Goal: Information Seeking & Learning: Stay updated

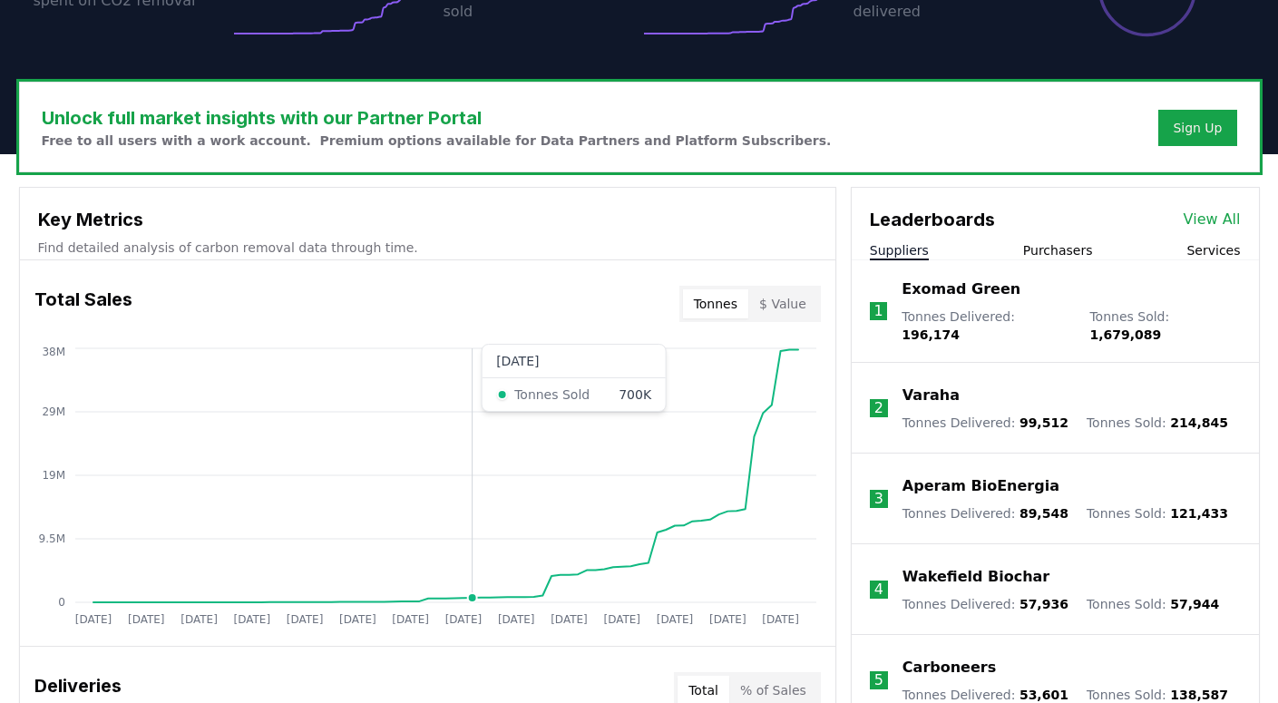
scroll to position [1654, 0]
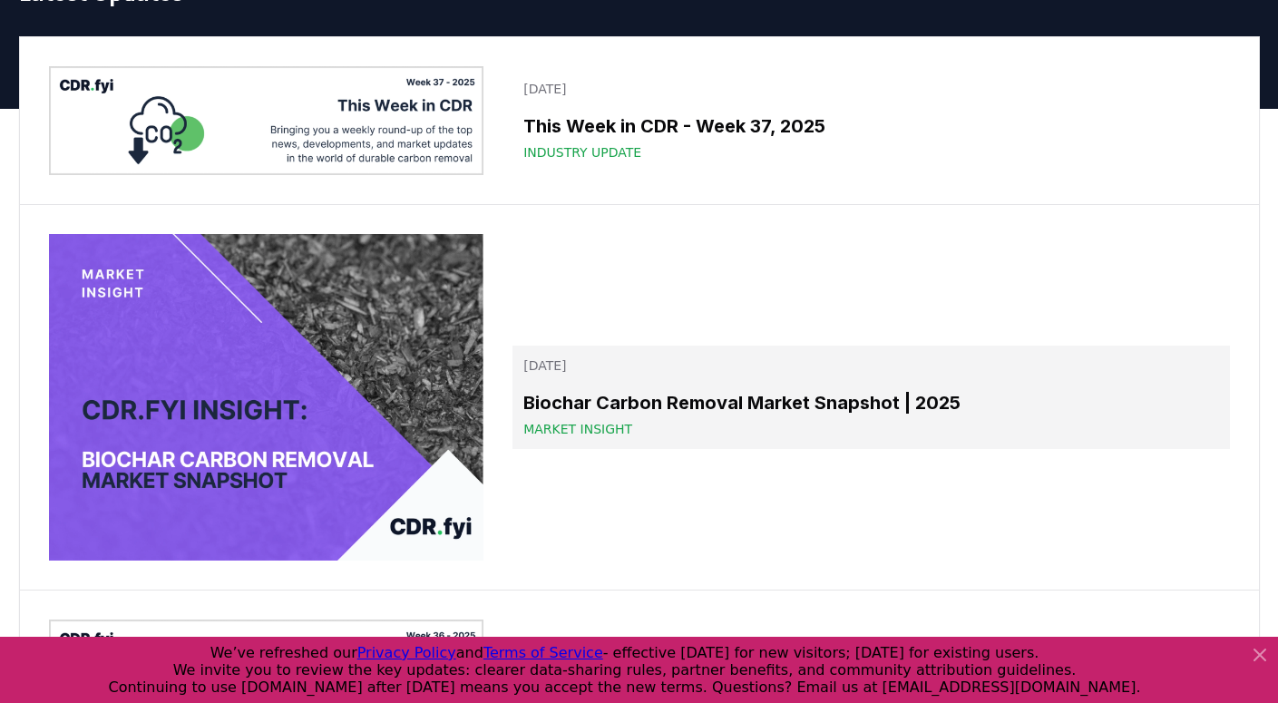
scroll to position [102, 0]
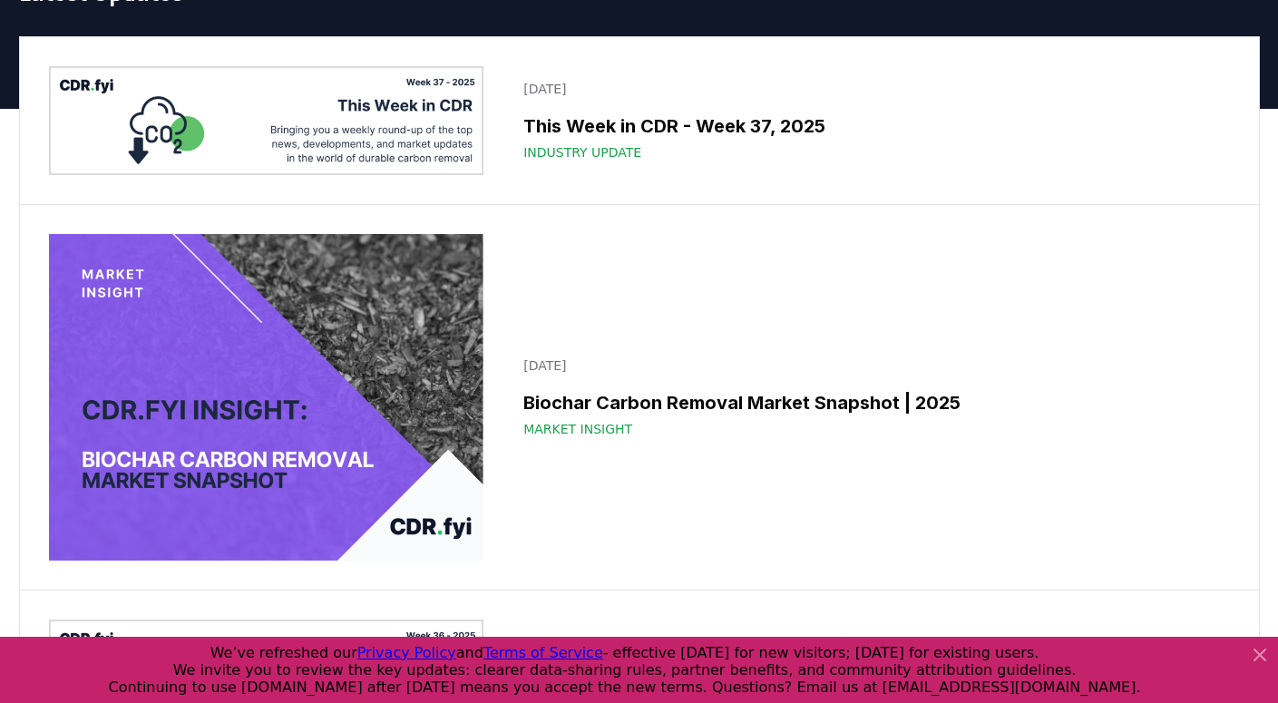
click at [429, 104] on img at bounding box center [266, 120] width 435 height 109
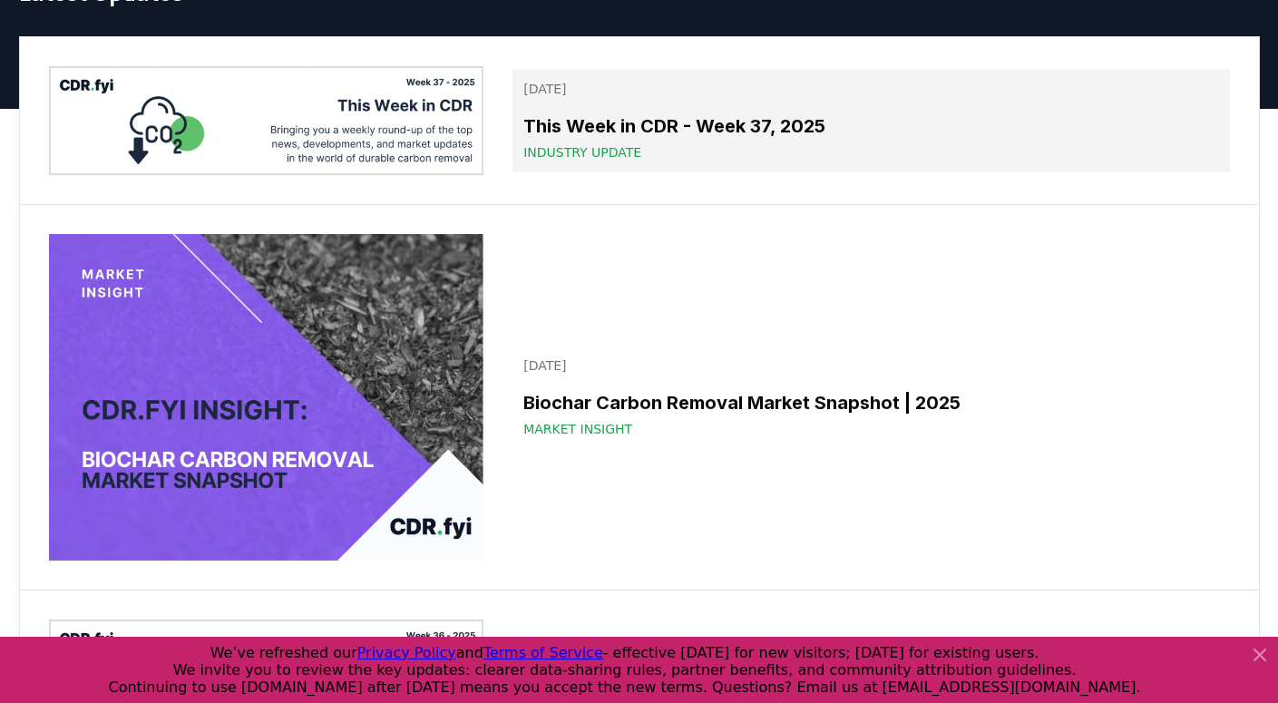
click at [552, 100] on link "[DATE] This Week in CDR - Week 37, 2025 Industry Update" at bounding box center [870, 120] width 716 height 103
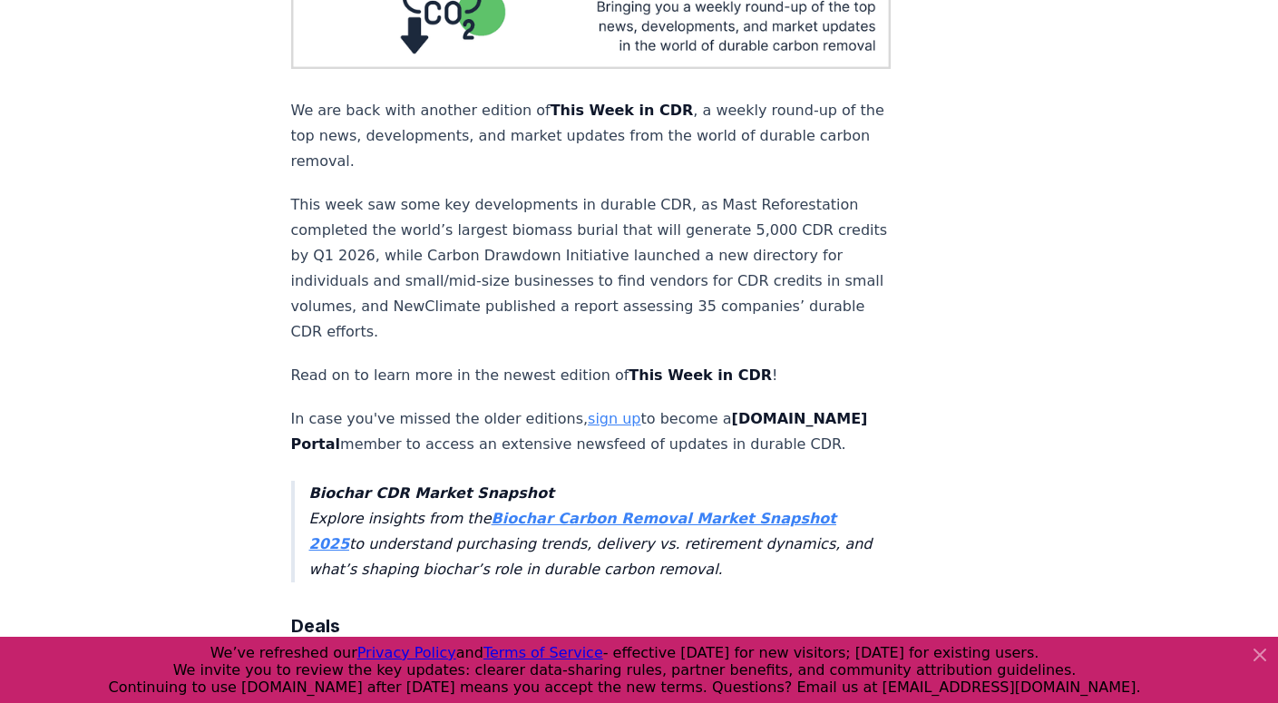
scroll to position [276, 0]
click at [606, 196] on p "This week saw some key developments in durable CDR, as Mast Reforestation compl…" at bounding box center [591, 269] width 600 height 152
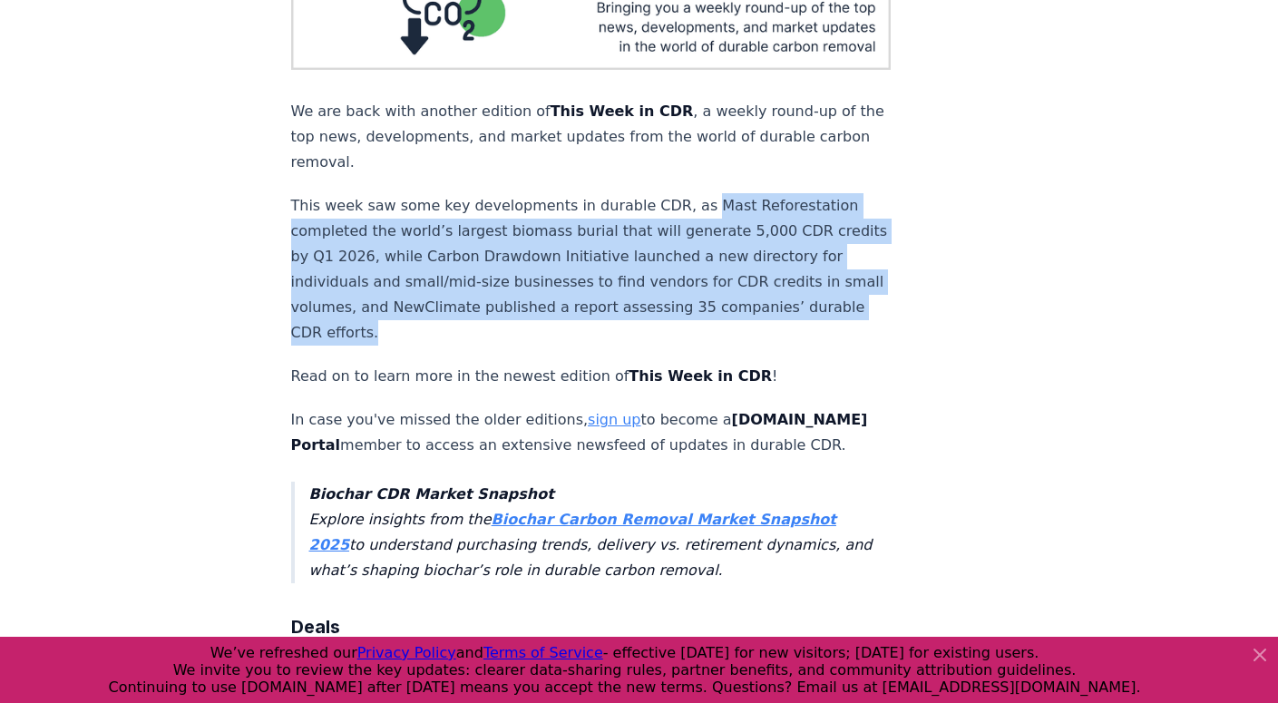
drag, startPoint x: 682, startPoint y: 172, endPoint x: 698, endPoint y: 273, distance: 102.0
click at [698, 273] on p "This week saw some key developments in durable CDR, as Mast Reforestation compl…" at bounding box center [591, 269] width 600 height 152
copy p "Mast Reforestation completed the world’s largest biomass burial that will gener…"
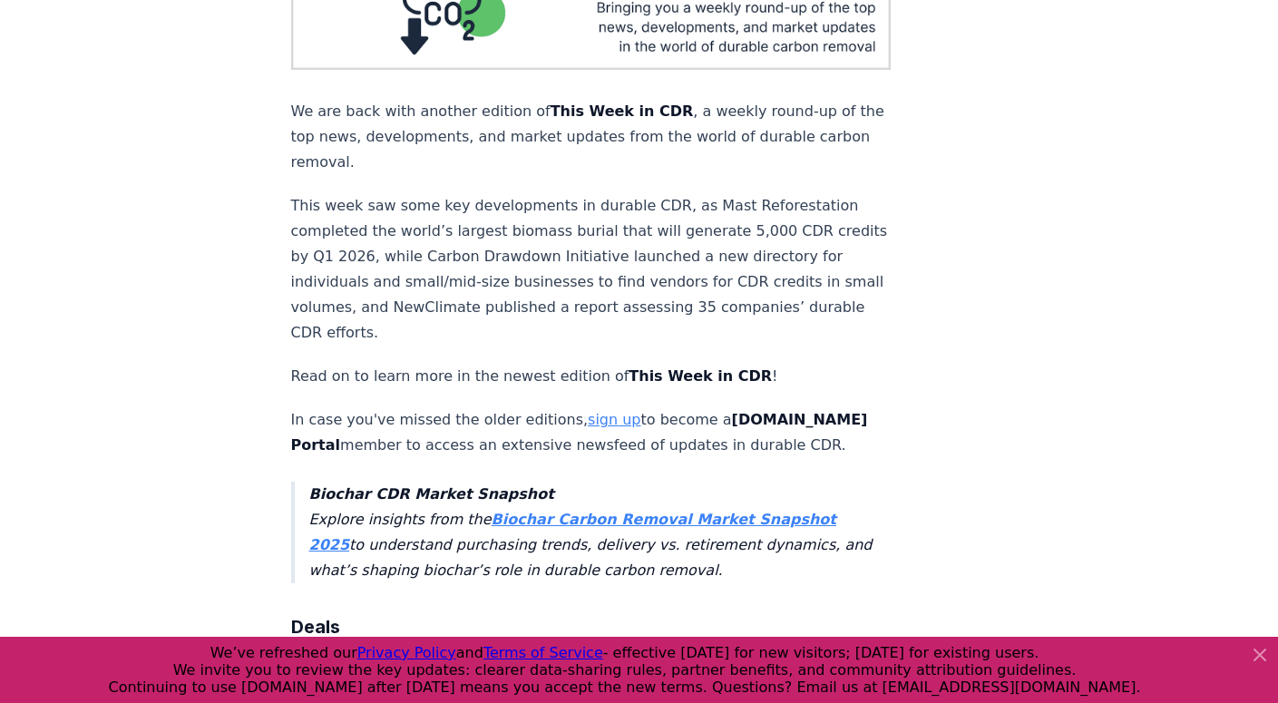
click at [477, 244] on p "This week saw some key developments in durable CDR, as Mast Reforestation compl…" at bounding box center [591, 269] width 600 height 152
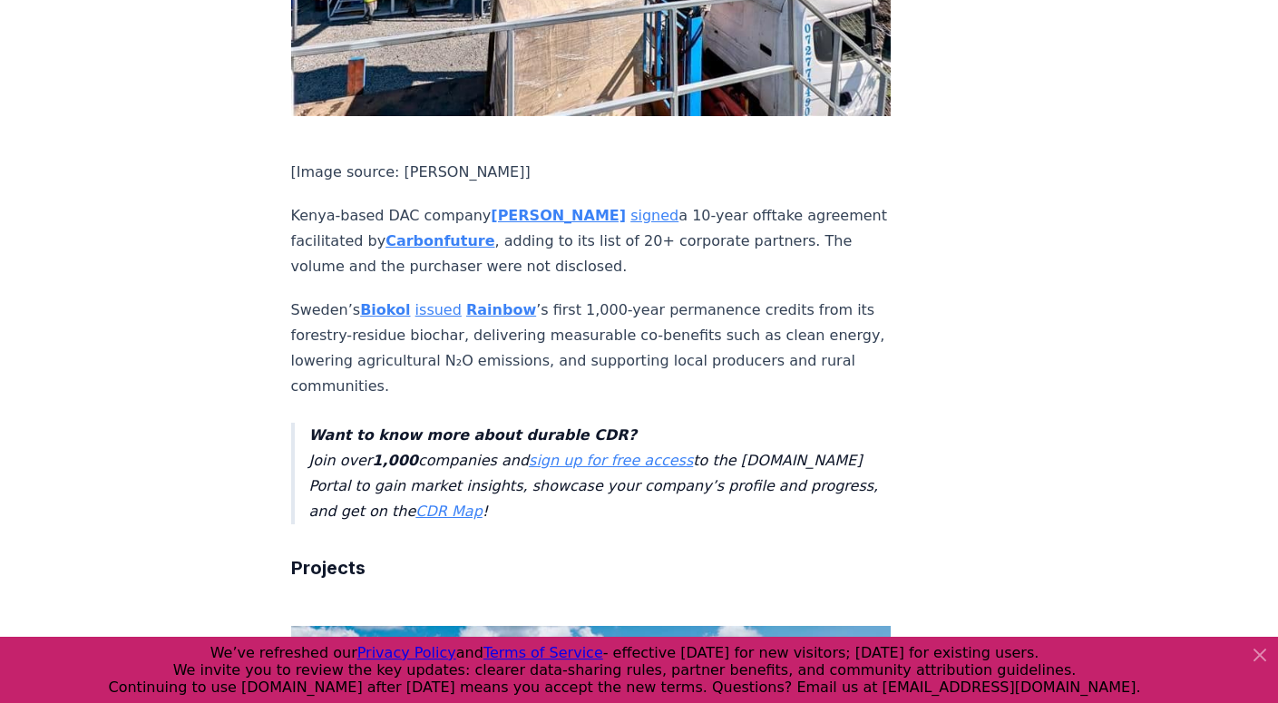
scroll to position [1291, 0]
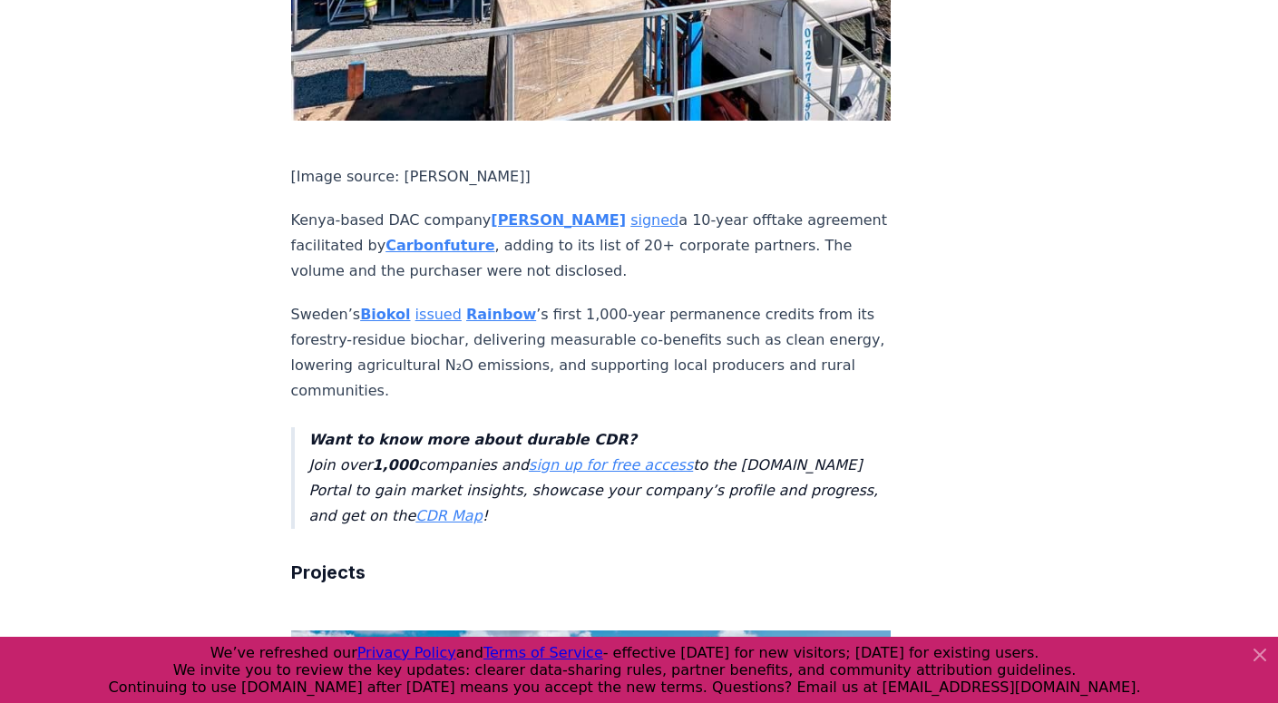
drag, startPoint x: 292, startPoint y: 166, endPoint x: 472, endPoint y: 174, distance: 179.8
click at [474, 208] on p "Kenya-based DAC company [PERSON_NAME] signed a 10-year offtake agreement facili…" at bounding box center [591, 246] width 600 height 76
copy p "Kenya-based DAC company"
click at [650, 208] on p "Kenya-based DAC company [PERSON_NAME] signed a 10-year offtake agreement facili…" at bounding box center [591, 246] width 600 height 76
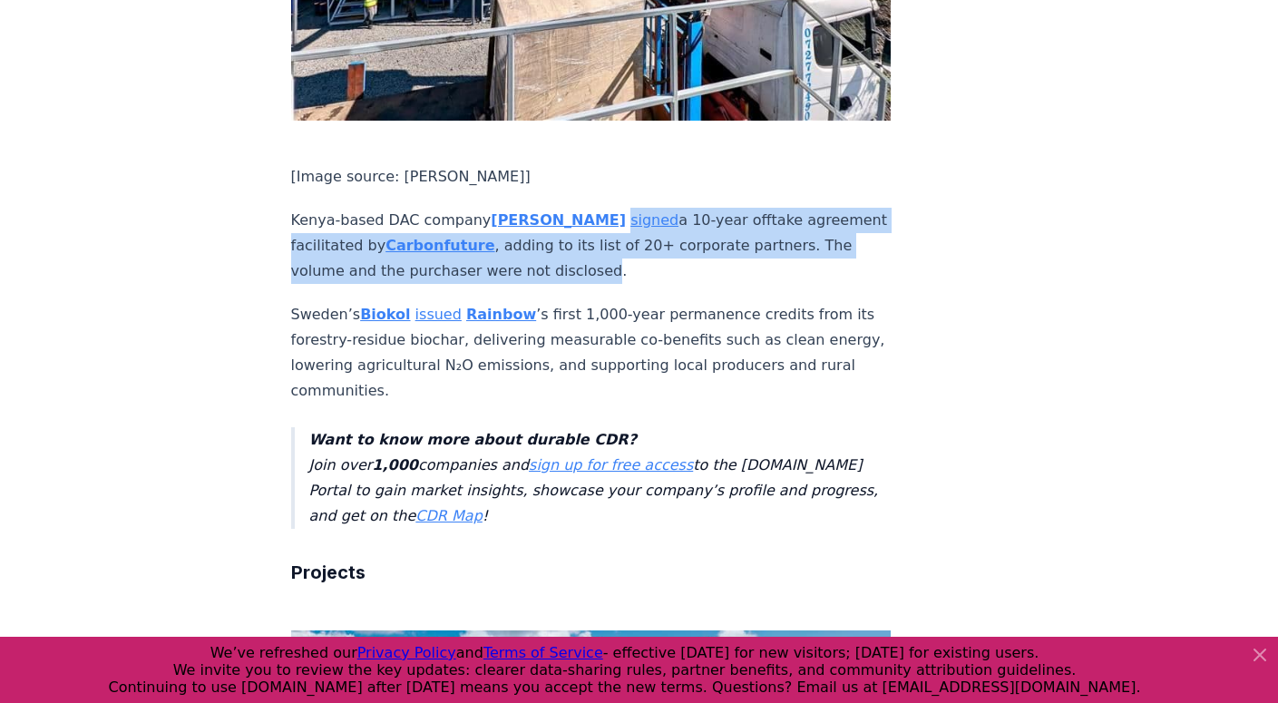
drag, startPoint x: 510, startPoint y: 217, endPoint x: 592, endPoint y: 167, distance: 96.4
click at [592, 208] on p "Kenya-based DAC company [PERSON_NAME] signed a 10-year offtake agreement facili…" at bounding box center [591, 246] width 600 height 76
copy p "signed a 10-year offtake agreement facilitated by Carbonfuture , adding to its …"
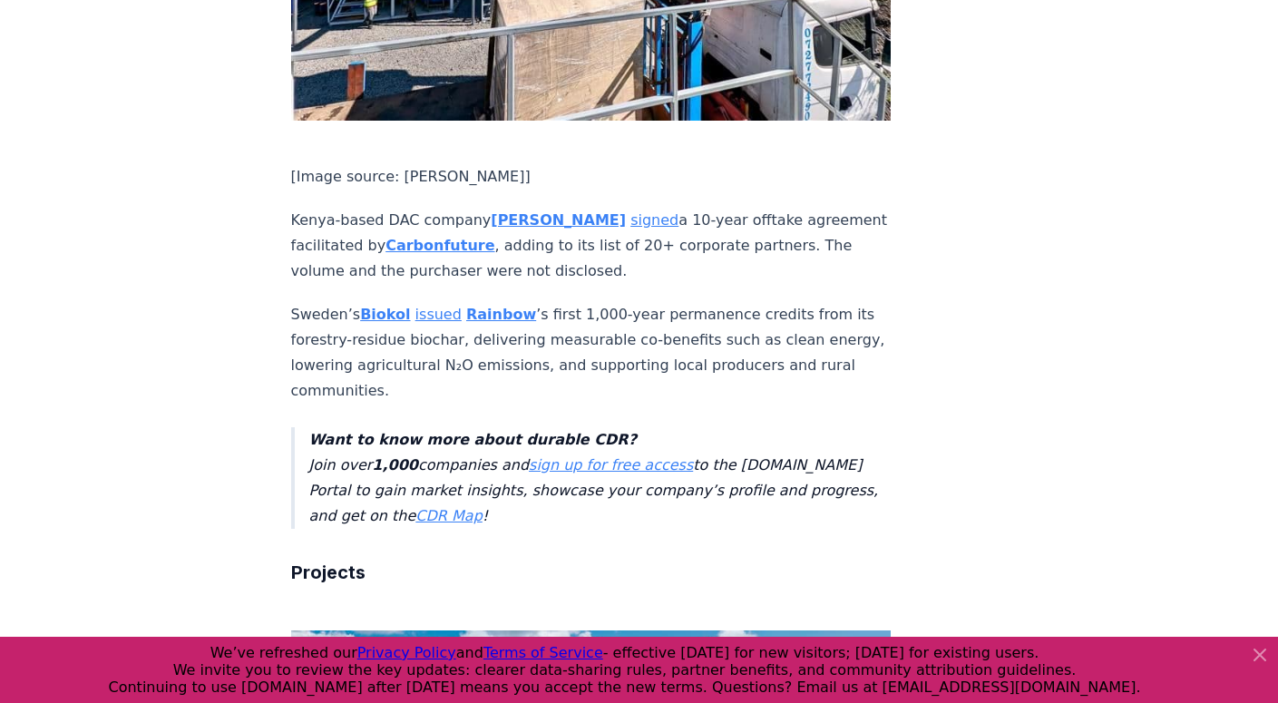
click at [672, 302] on p "Sweden’s Biokol issued Rainbow ’s first 1,000-year permanence credits from its …" at bounding box center [591, 353] width 600 height 102
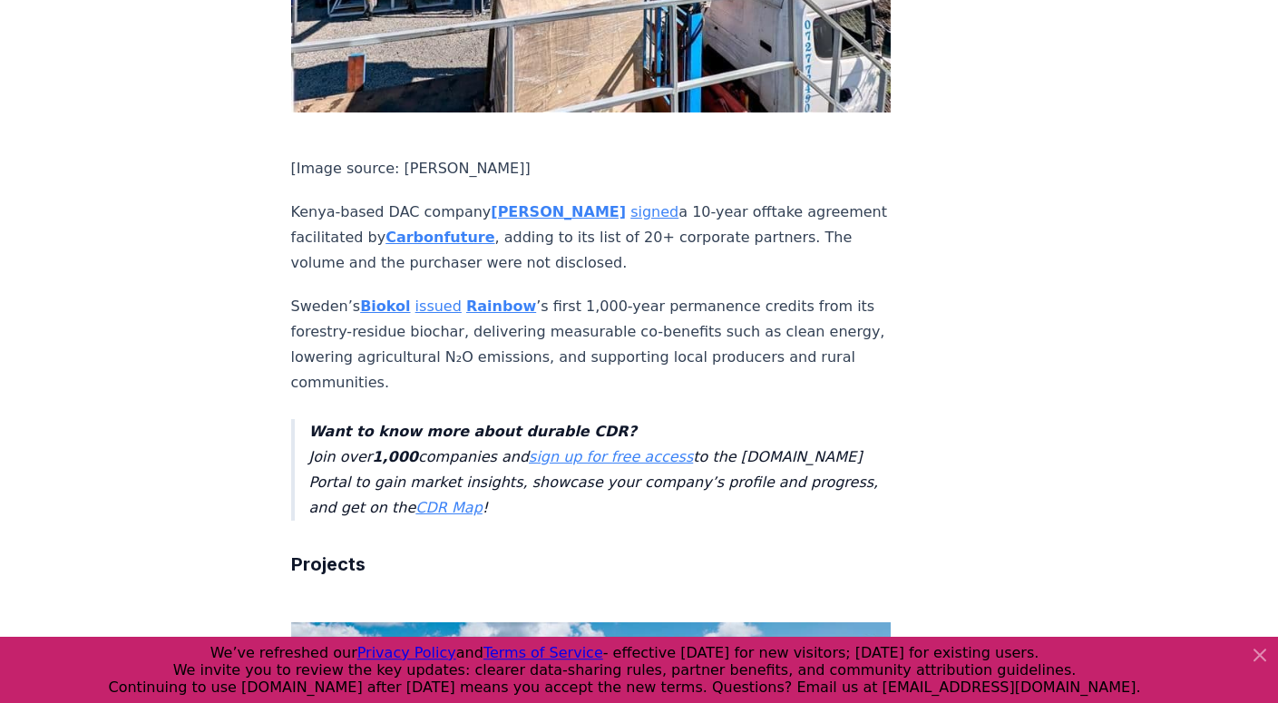
scroll to position [1306, 0]
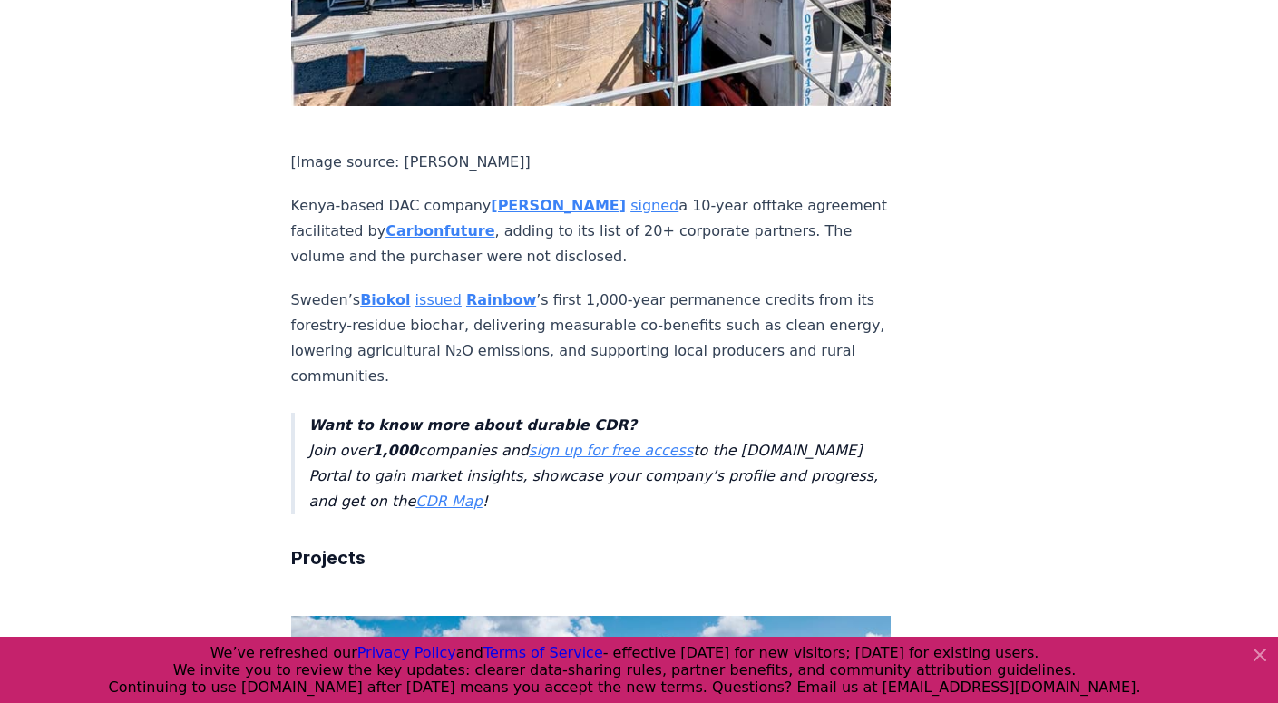
click at [830, 301] on p "Sweden’s Biokol issued Rainbow ’s first 1,000-year permanence credits from its …" at bounding box center [591, 338] width 600 height 102
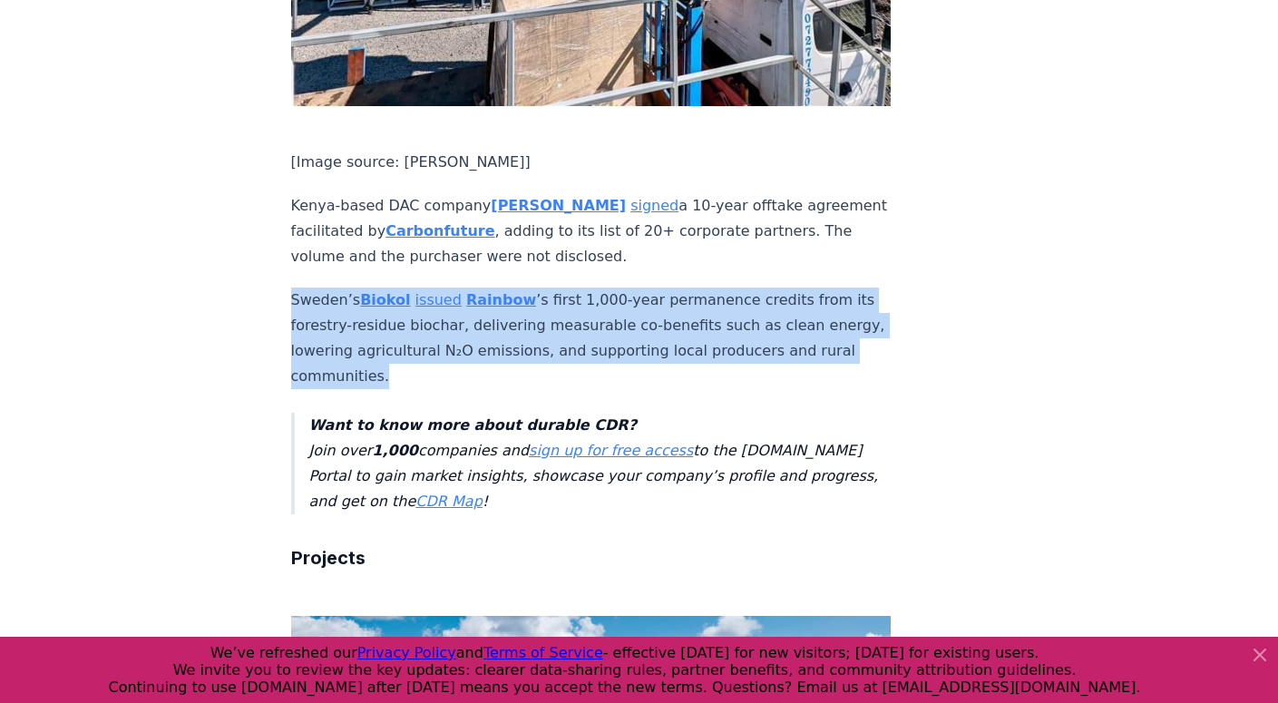
drag, startPoint x: 840, startPoint y: 297, endPoint x: 290, endPoint y: 244, distance: 552.1
copy p "Sweden’s Biokol issued Rainbow ’s first 1,000-year permanence credits from its …"
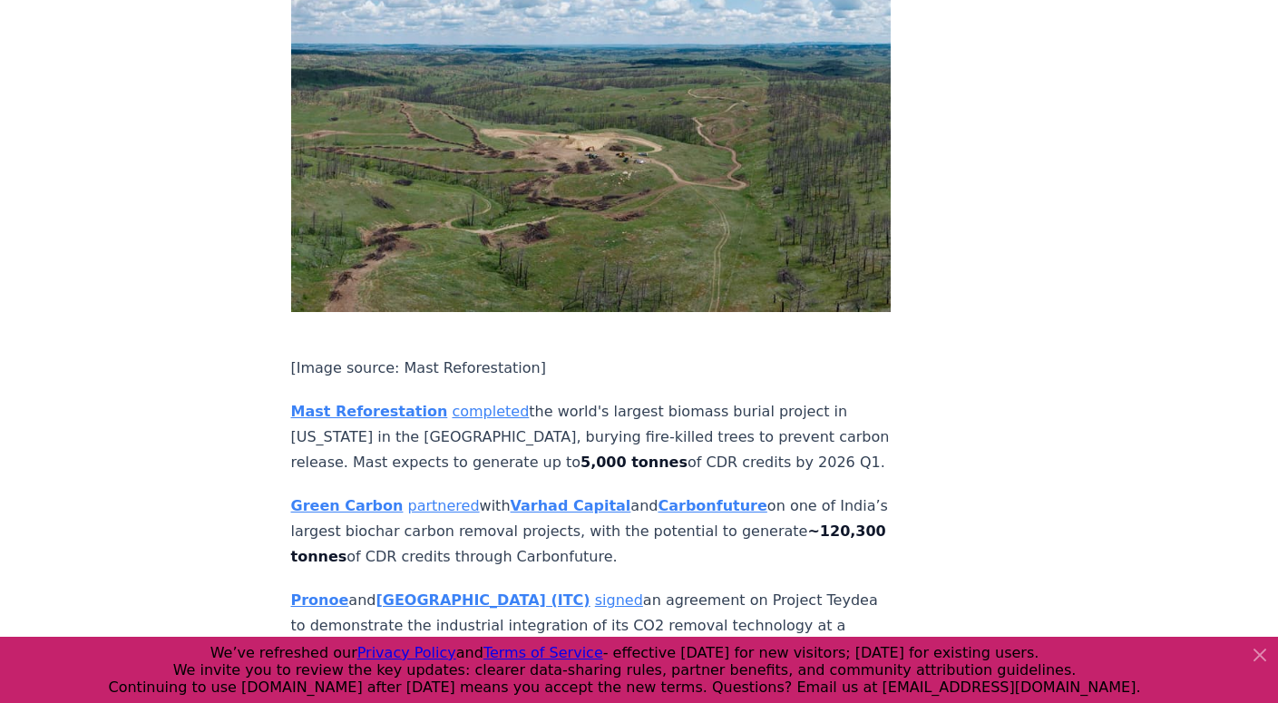
scroll to position [2060, 0]
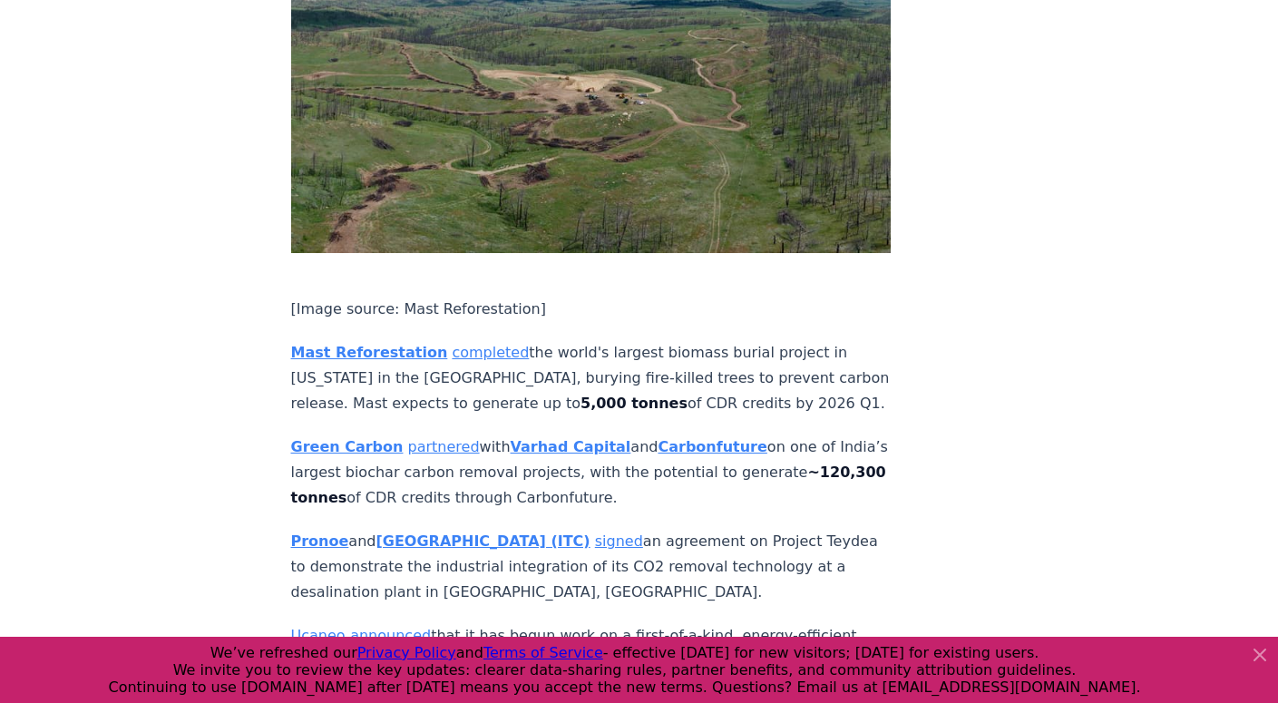
click at [531, 340] on p "Mast Reforestation completed the world's largest biomass burial project in [US_…" at bounding box center [591, 378] width 600 height 76
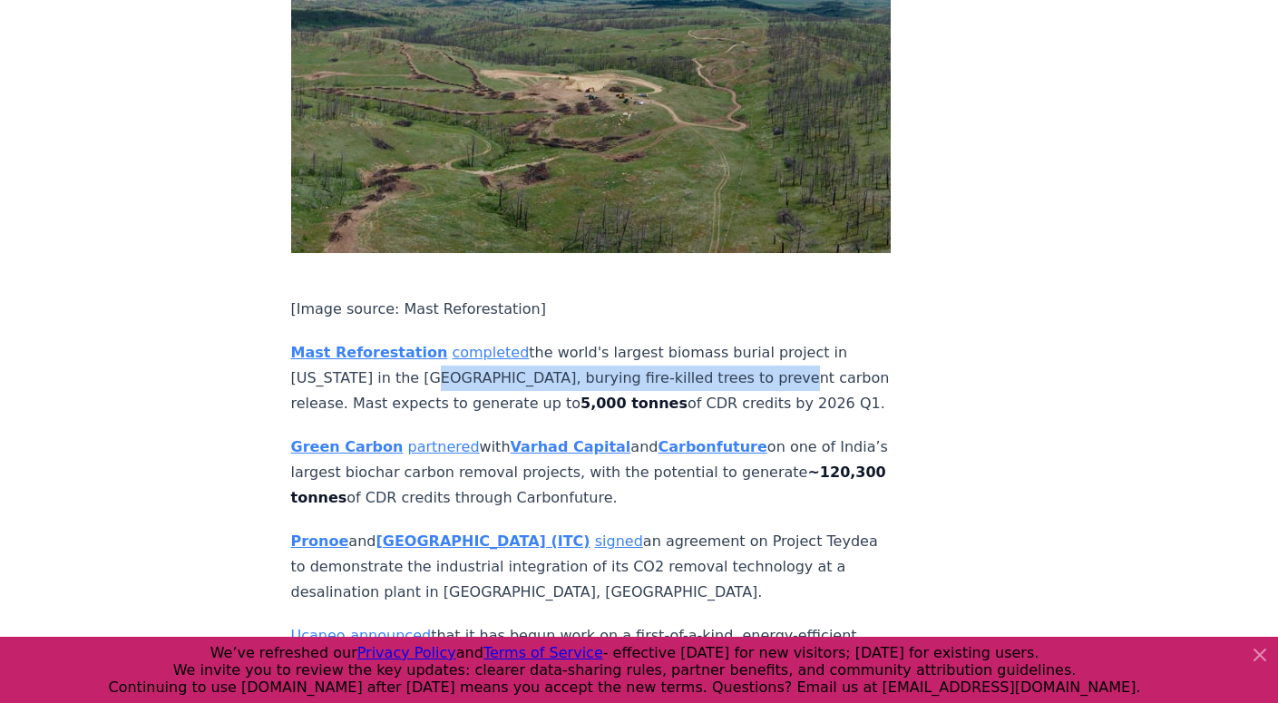
drag, startPoint x: 345, startPoint y: 291, endPoint x: 659, endPoint y: 306, distance: 315.0
click at [672, 340] on p "Mast Reforestation completed the world's largest biomass burial project in [US_…" at bounding box center [591, 378] width 600 height 76
copy p "burying fire-killed trees to prevent carbon release"
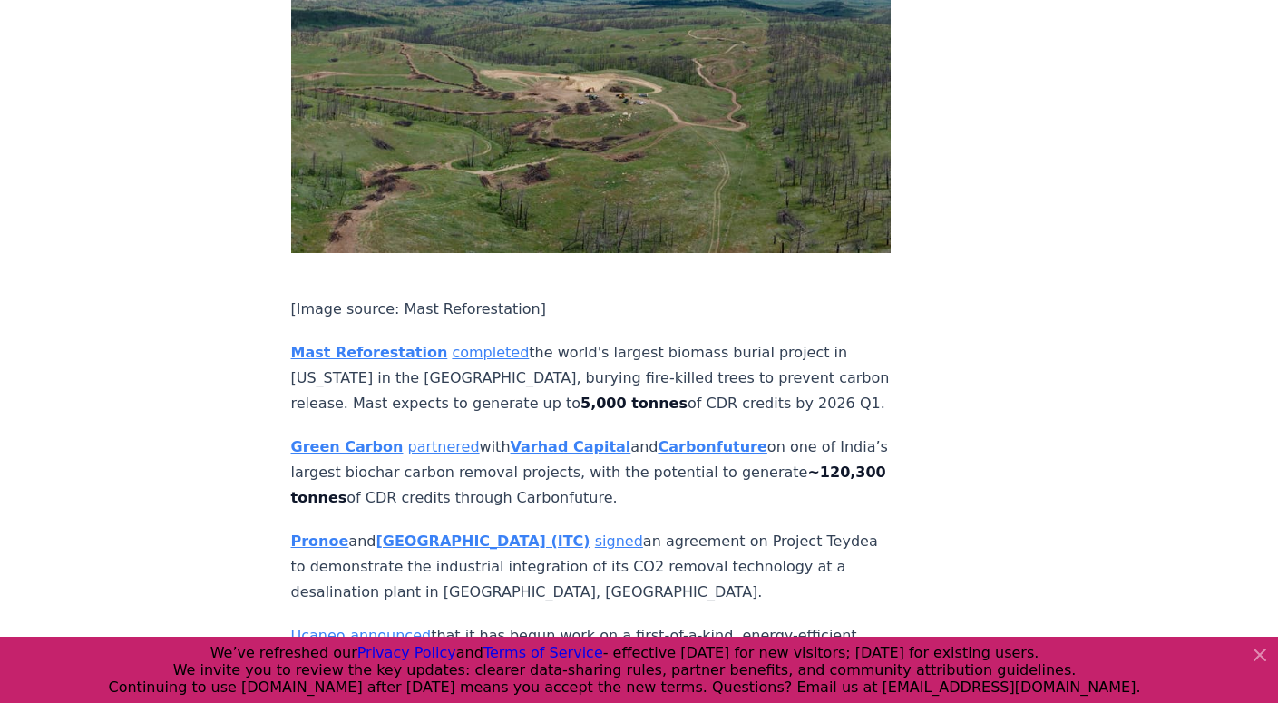
click at [502, 434] on p "Green Carbon partnered with Varhad Capital and Carbonfuture on one of India’s l…" at bounding box center [591, 472] width 600 height 76
drag, startPoint x: 498, startPoint y: 402, endPoint x: 248, endPoint y: 364, distance: 252.3
copy p "Green Carbon partnered with Varhad Capital and Carbonfuture on one of India’s l…"
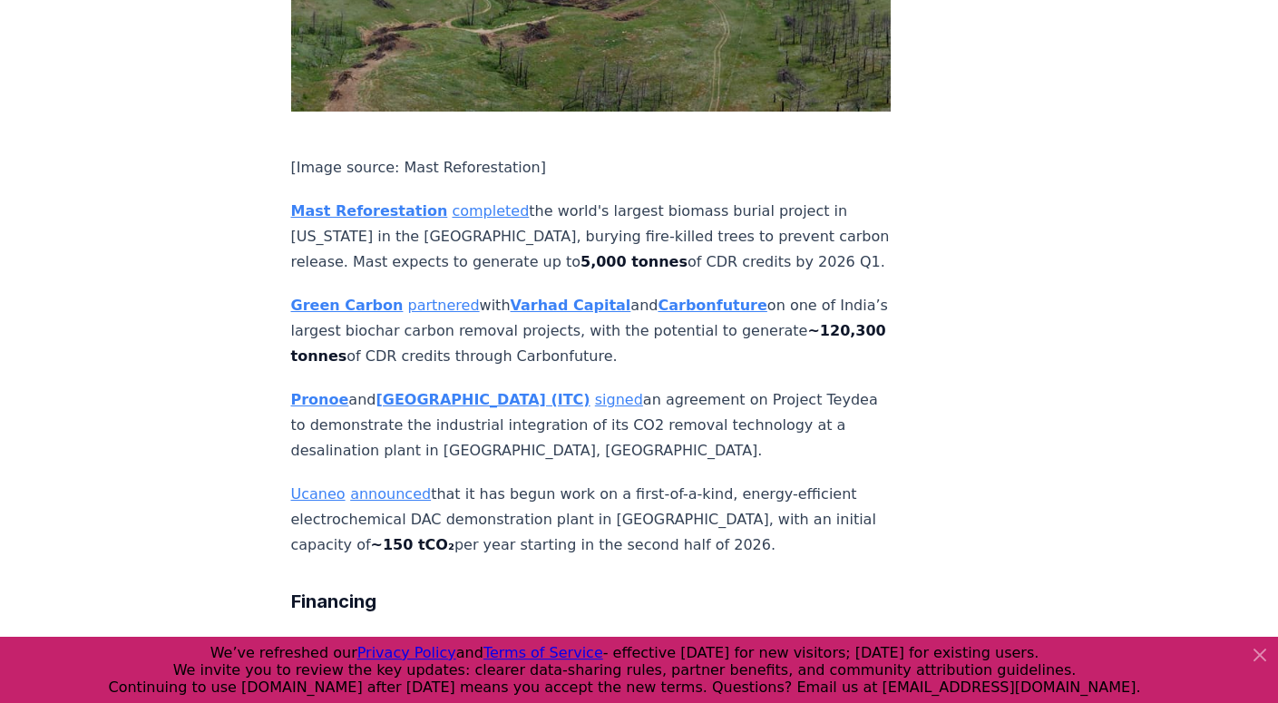
scroll to position [2206, 0]
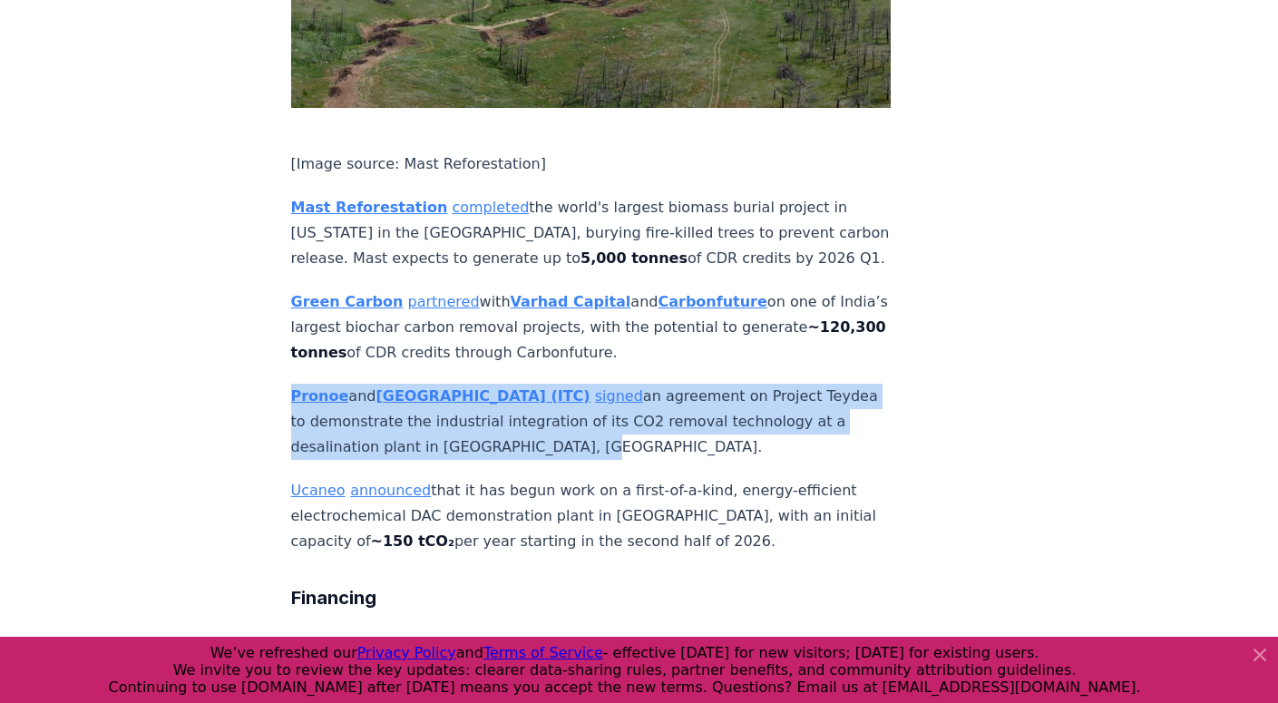
drag, startPoint x: 580, startPoint y: 363, endPoint x: 267, endPoint y: 308, distance: 317.6
copy p "Pronoe and Instituto Tecnológico de Canarias (ITC) signed an agreement on Proje…"
drag, startPoint x: 589, startPoint y: 459, endPoint x: 291, endPoint y: 406, distance: 302.1
click at [291, 478] on p "Ucaneo announced that it has begun work on a first-of-a-kind, energy-efficient …" at bounding box center [591, 516] width 600 height 76
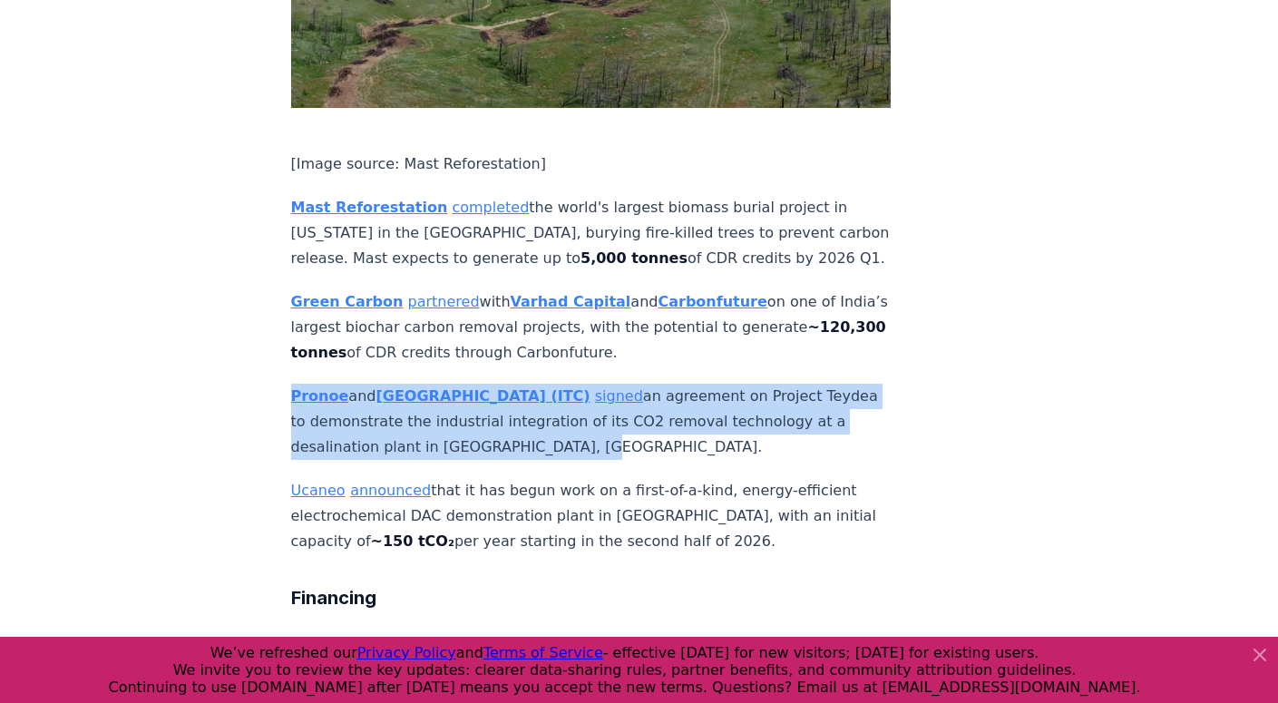
copy p "Ucaneo announced that it has begun work on a first-of-a-kind, energy-efficient …"
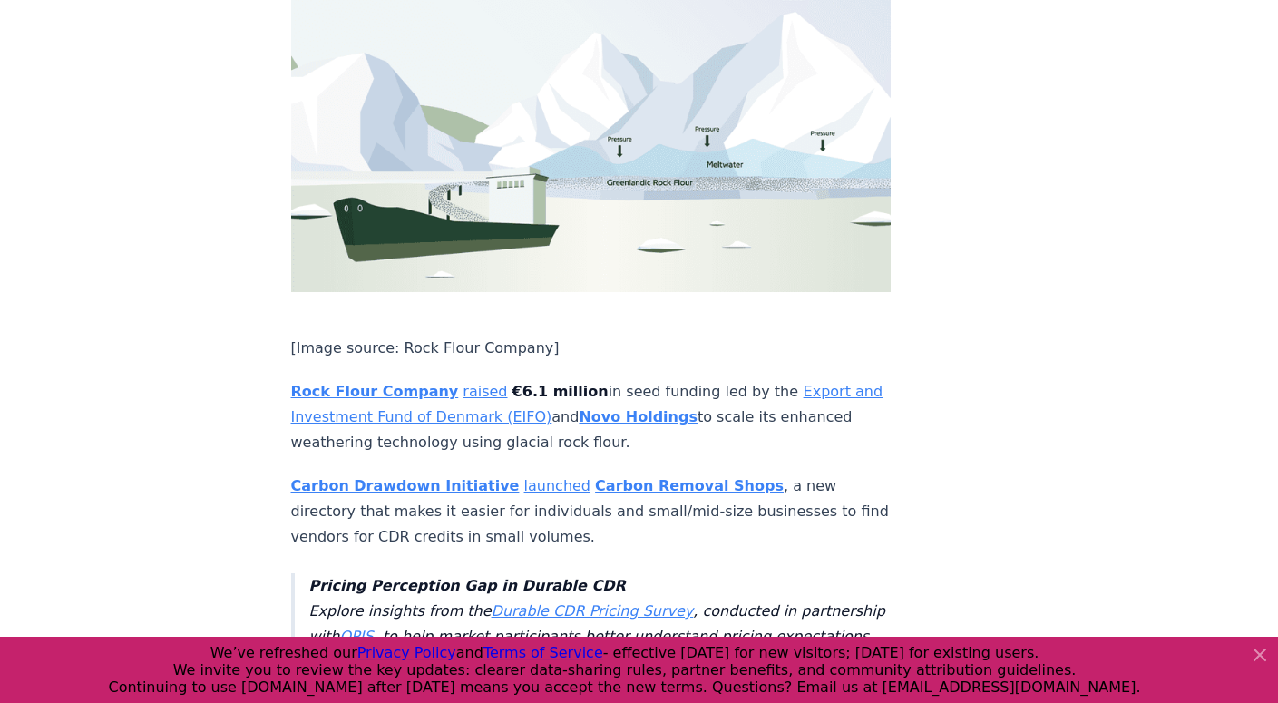
scroll to position [3018, 0]
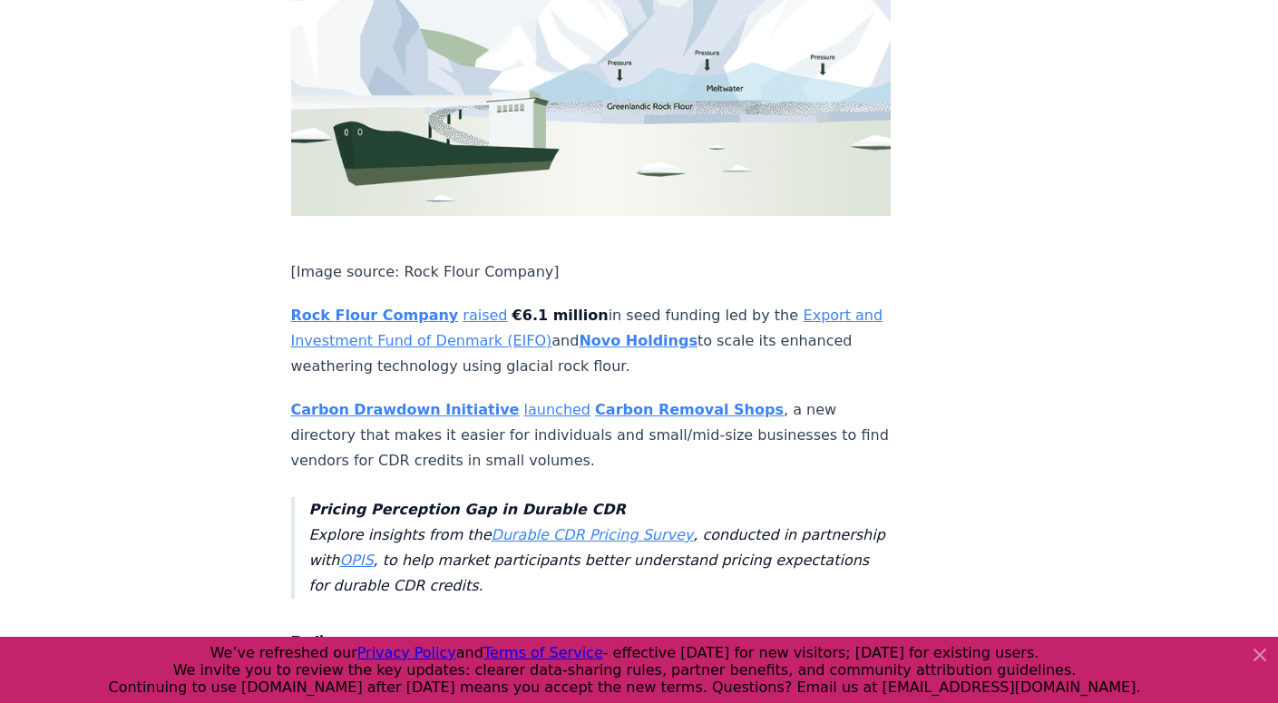
click at [524, 401] on link "launched" at bounding box center [557, 409] width 66 height 17
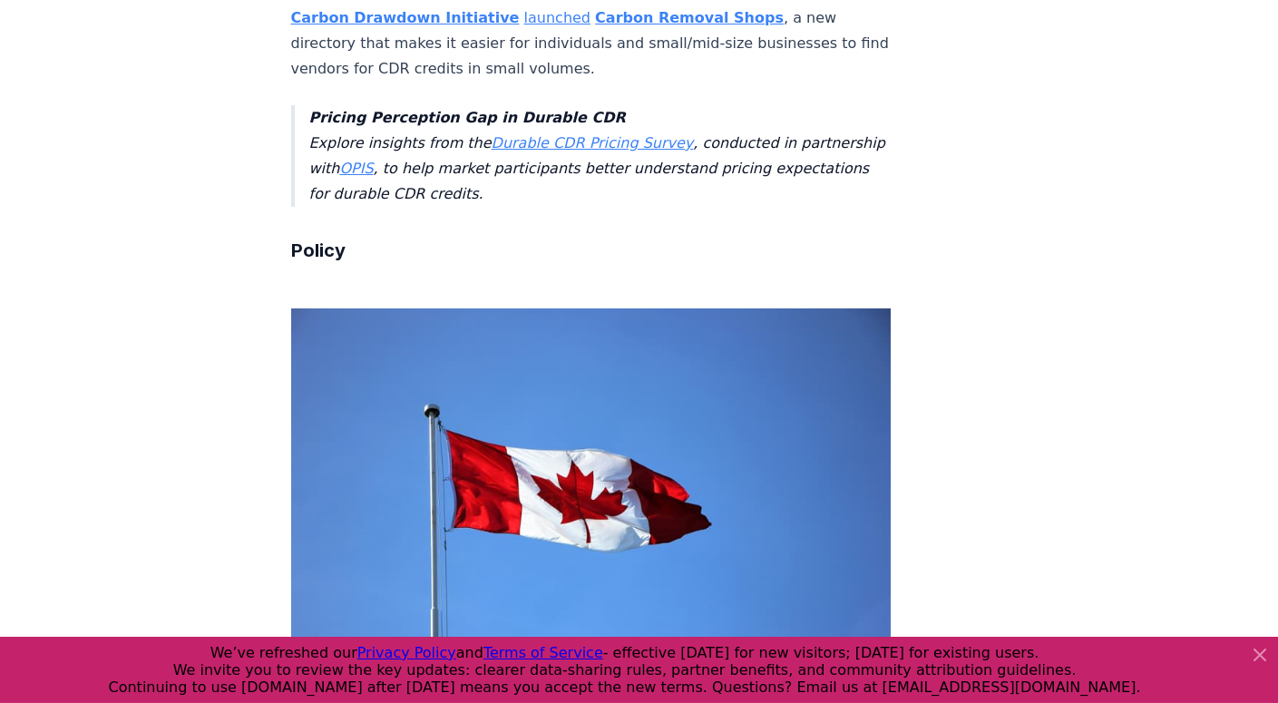
scroll to position [3555, 0]
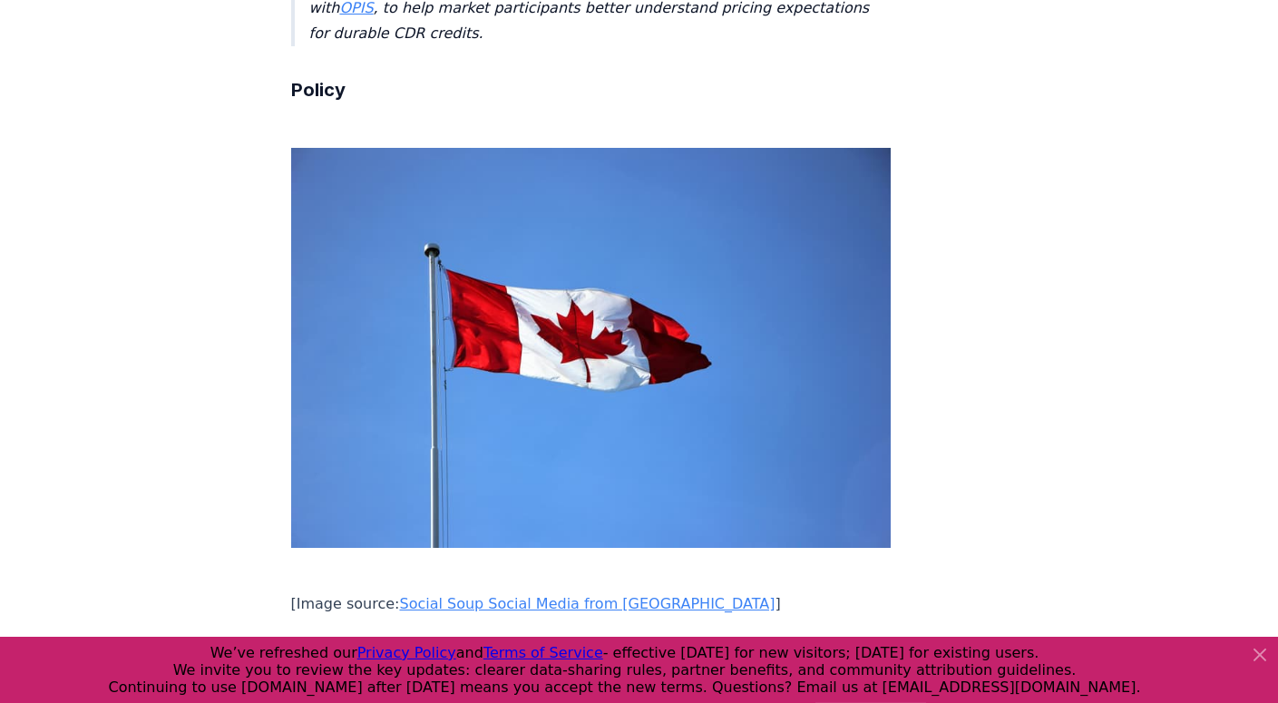
scroll to position [3715, 0]
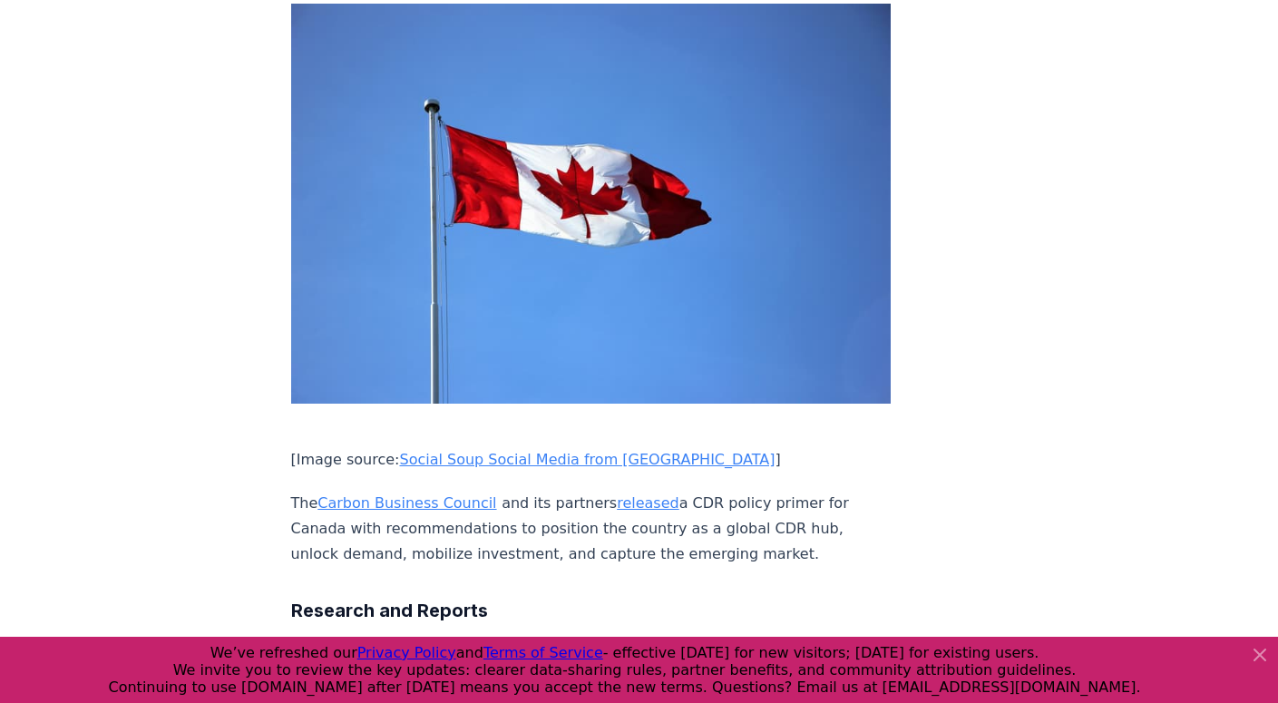
drag, startPoint x: 590, startPoint y: 170, endPoint x: 263, endPoint y: 128, distance: 330.0
copy p "Rock Flour Company raised €6.1 million in seed funding led by the Export and In…"
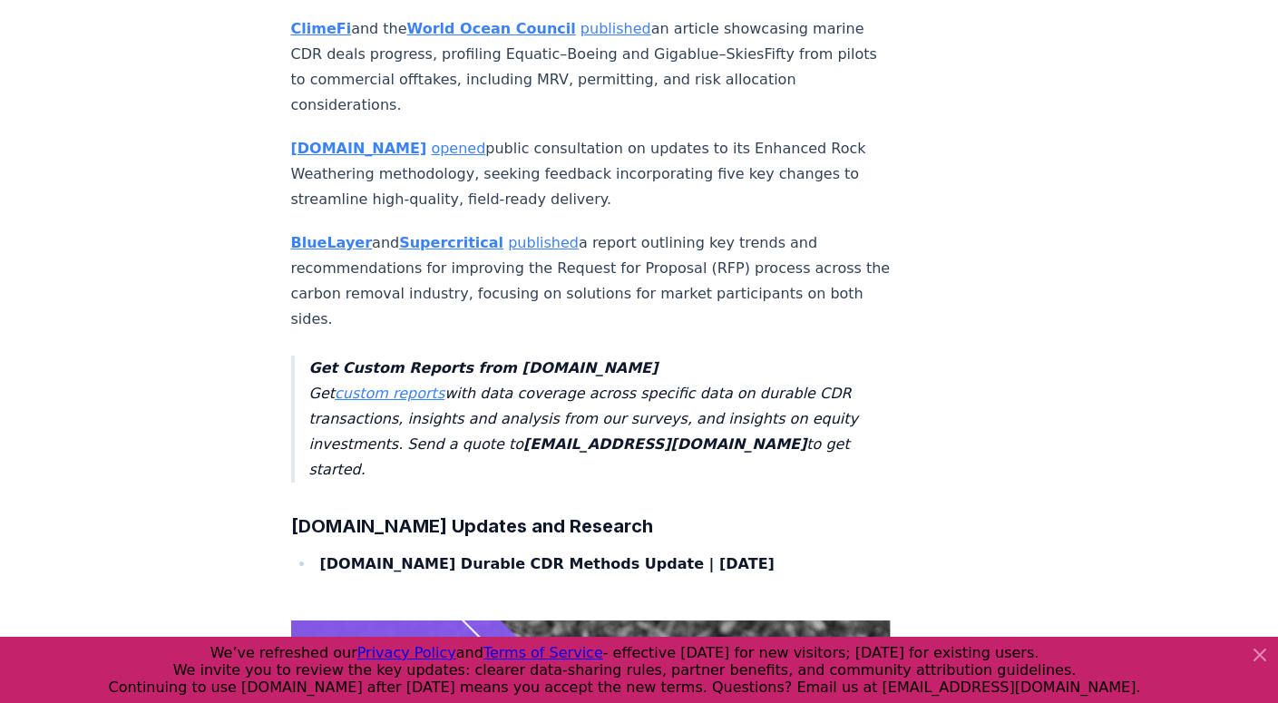
scroll to position [4934, 0]
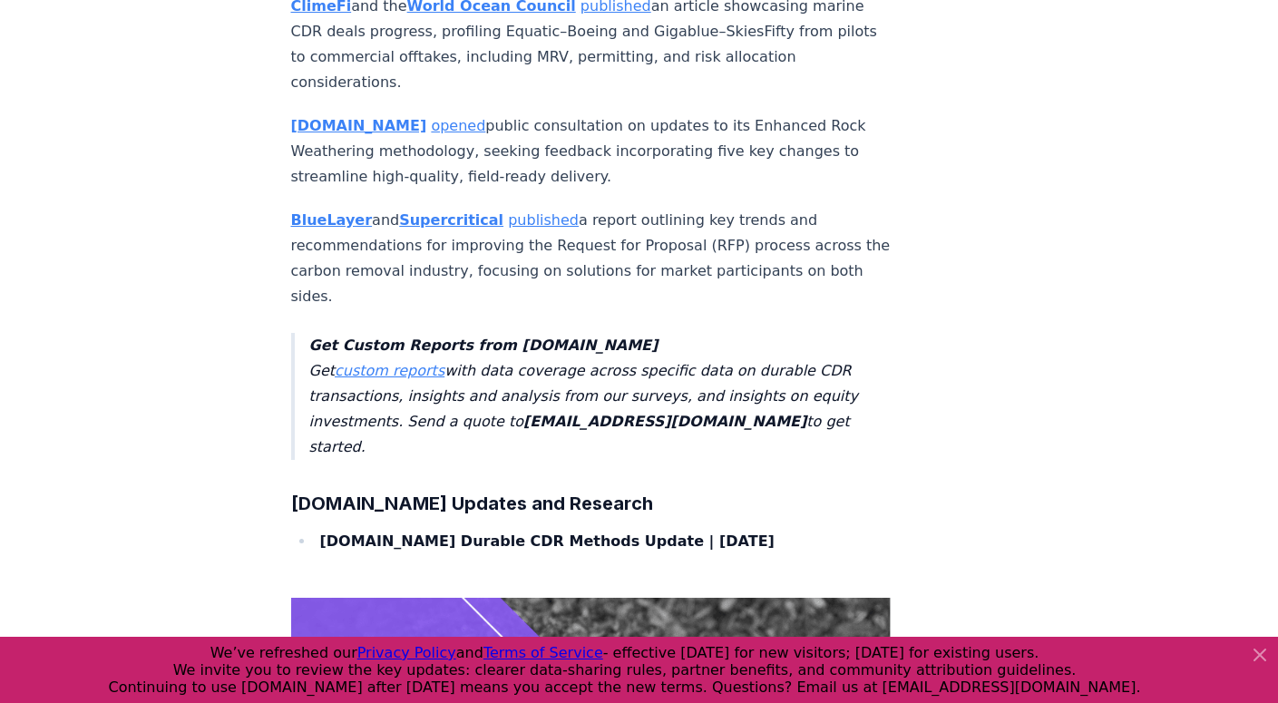
drag, startPoint x: 763, startPoint y: 441, endPoint x: 272, endPoint y: 388, distance: 493.4
copy p "NewClimate published a report assessing 35 companies’ durable CDR efforts, urgi…"
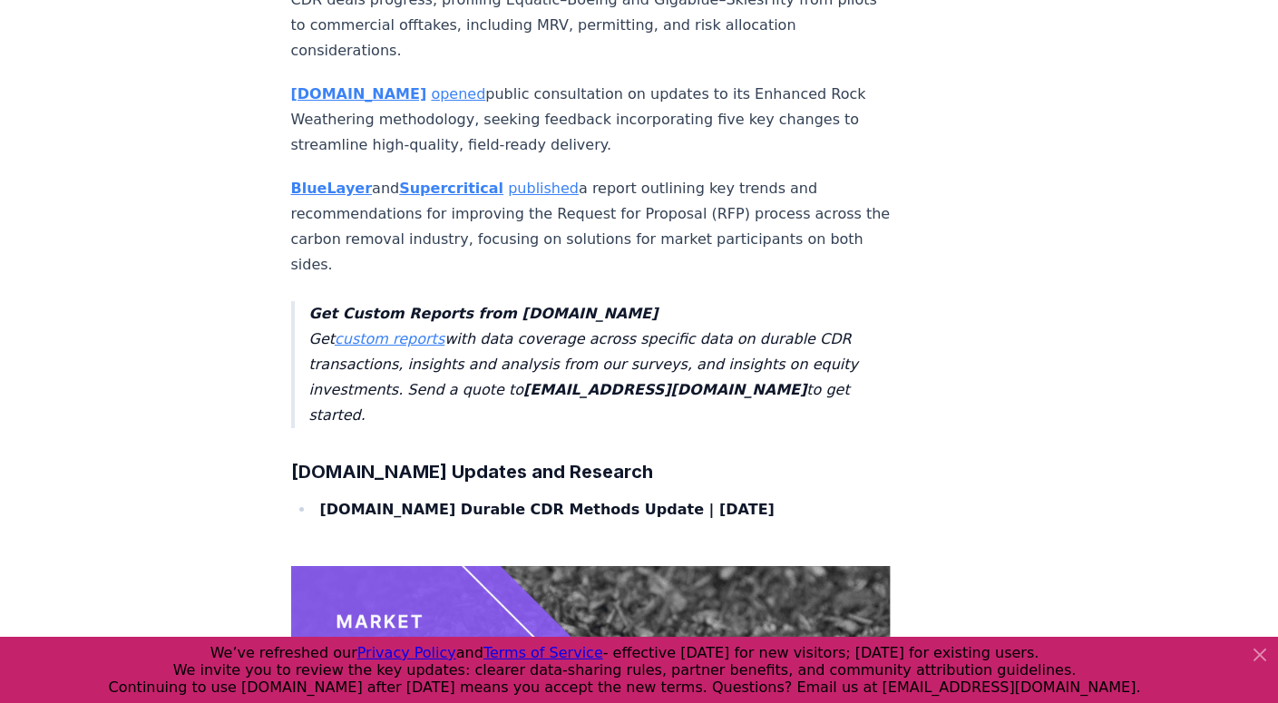
scroll to position [5006, 0]
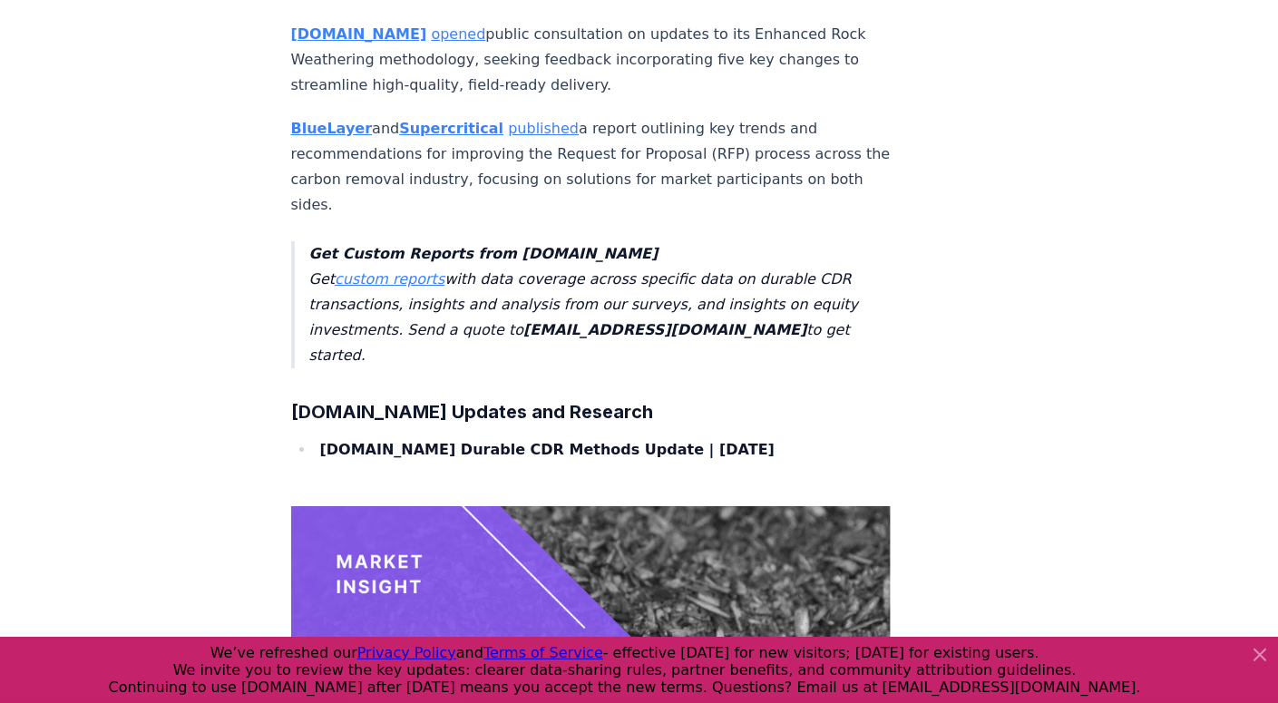
scroll to position [5079, 0]
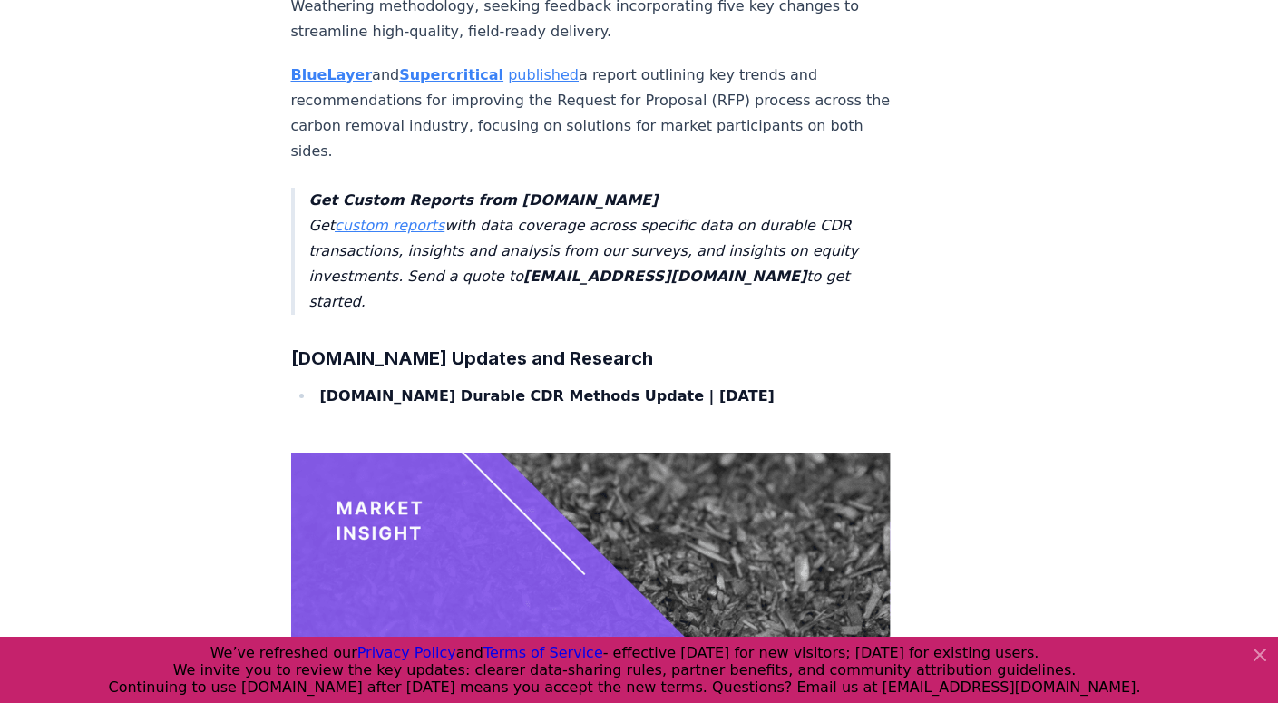
drag, startPoint x: 765, startPoint y: 385, endPoint x: 287, endPoint y: 348, distance: 479.4
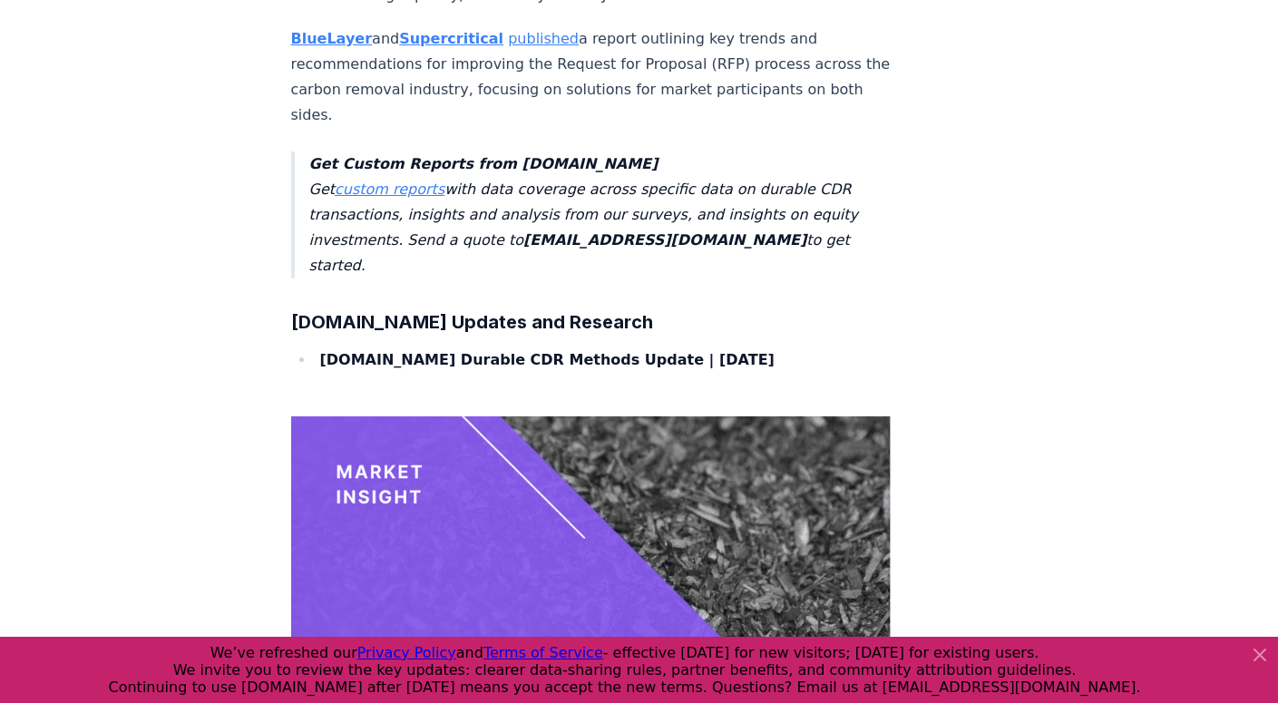
scroll to position [5137, 0]
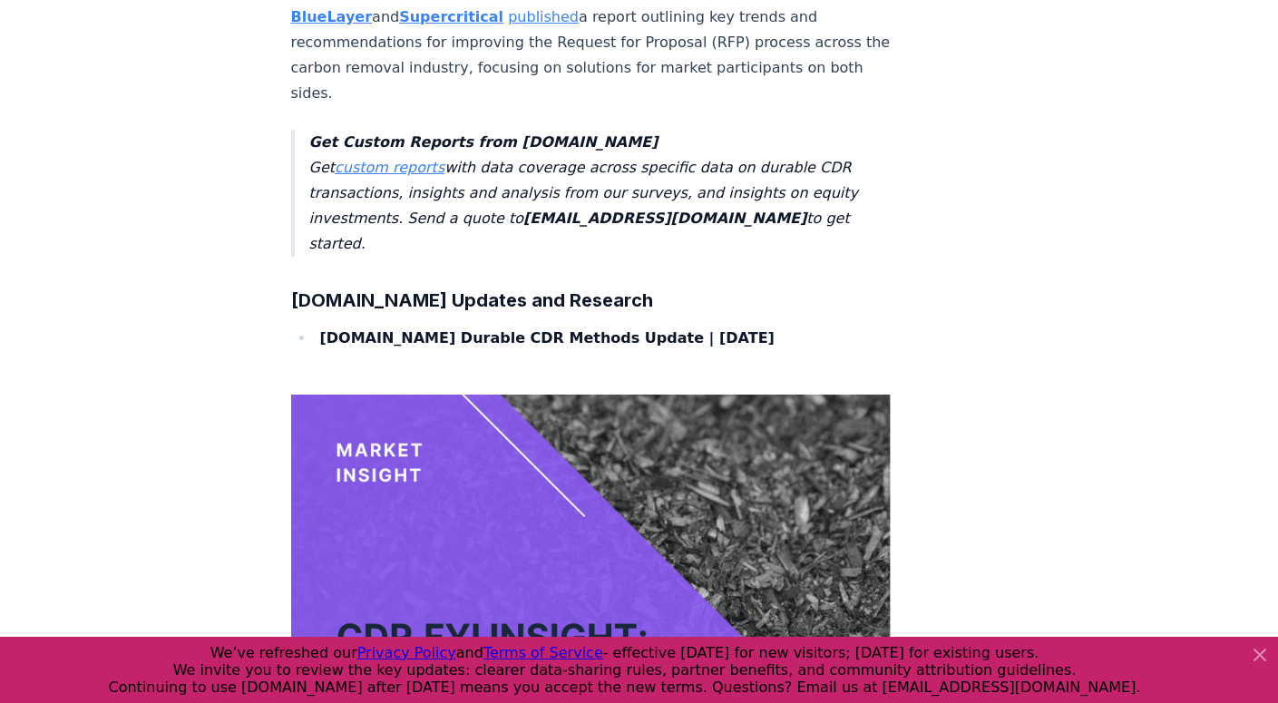
copy p "ClimeFi and the World Ocean Council published an article showcasing marine CDR …"
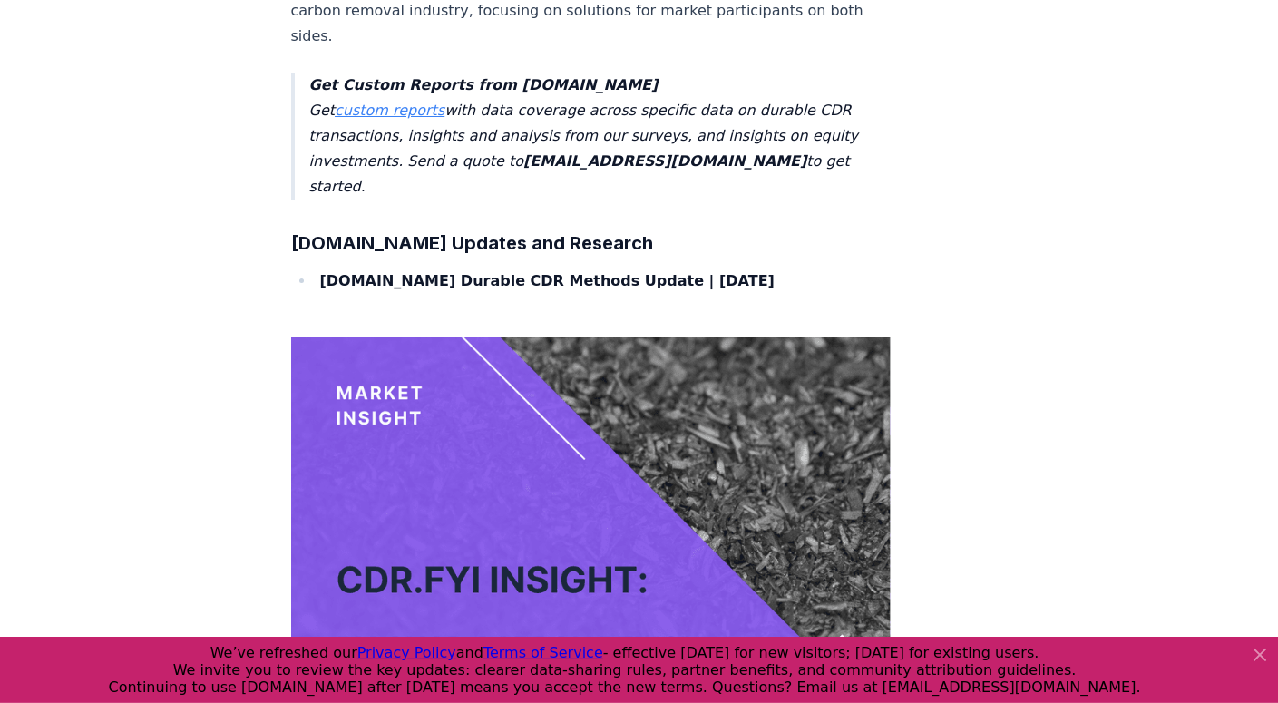
scroll to position [5195, 0]
drag, startPoint x: 423, startPoint y: 363, endPoint x: 301, endPoint y: 318, distance: 129.4
drag, startPoint x: 413, startPoint y: 353, endPoint x: 398, endPoint y: 357, distance: 15.2
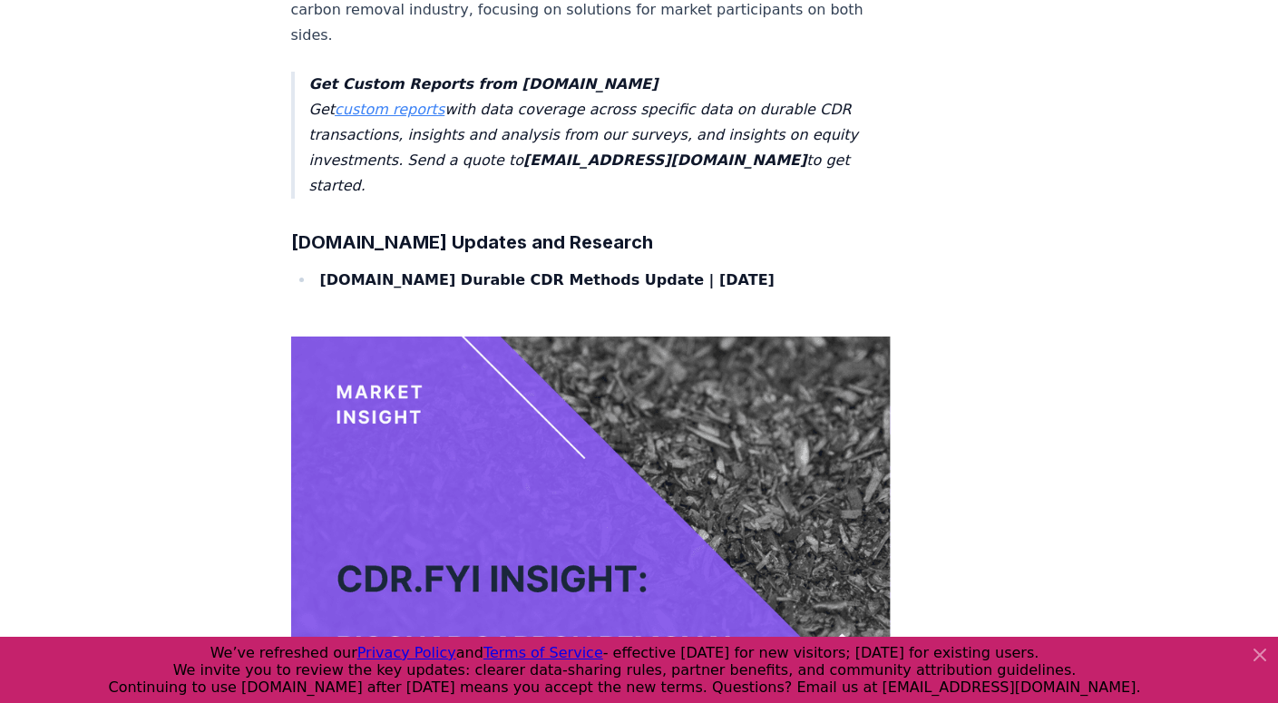
drag, startPoint x: 757, startPoint y: 273, endPoint x: 279, endPoint y: 222, distance: 480.6
copy p "ClimeFi and the World Ocean Council published an article showcasing marine CDR …"
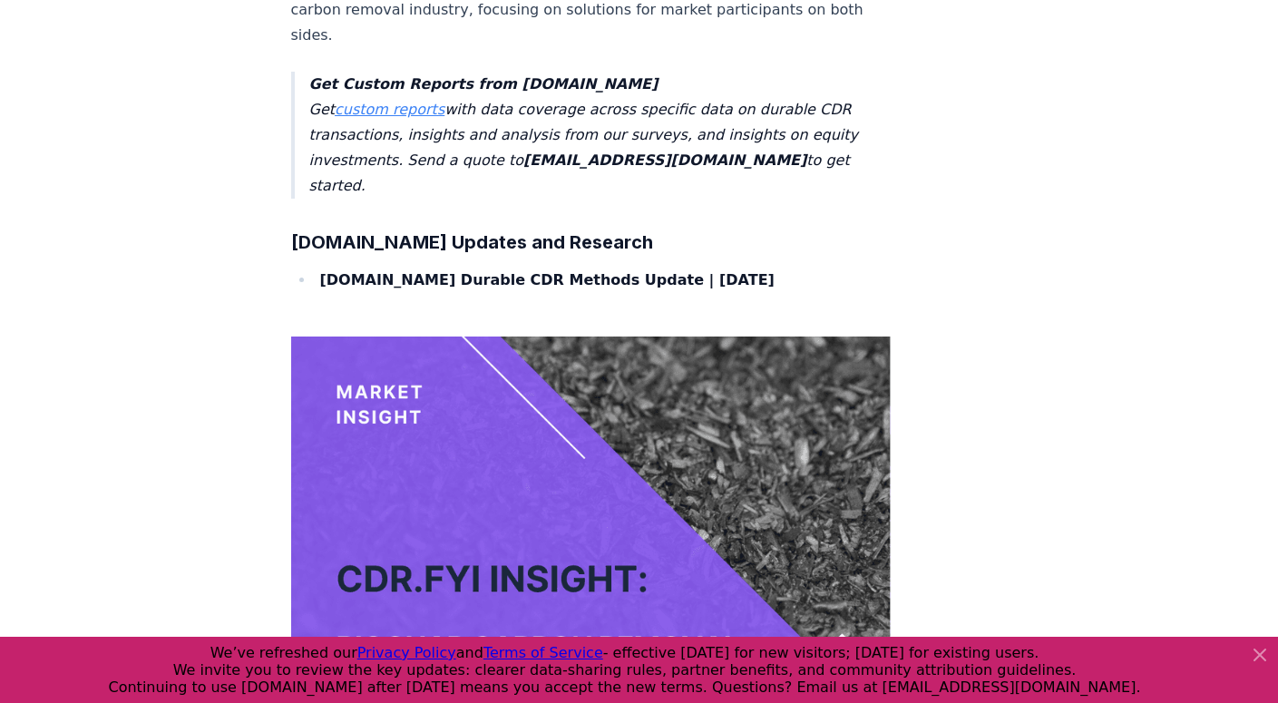
drag, startPoint x: 311, startPoint y: 347, endPoint x: 283, endPoint y: 304, distance: 51.8
copy p "Puro.earth opened public consultation on updates to its Enhanced Rock Weatherin…"
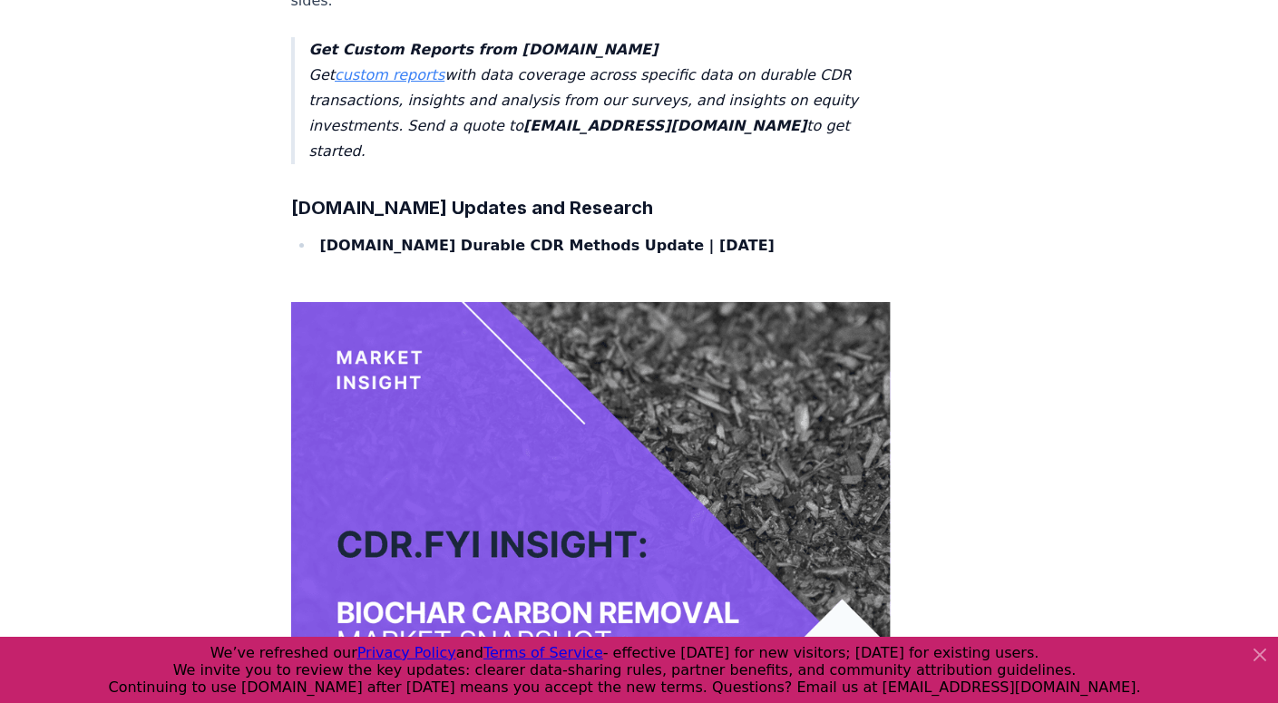
scroll to position [5238, 0]
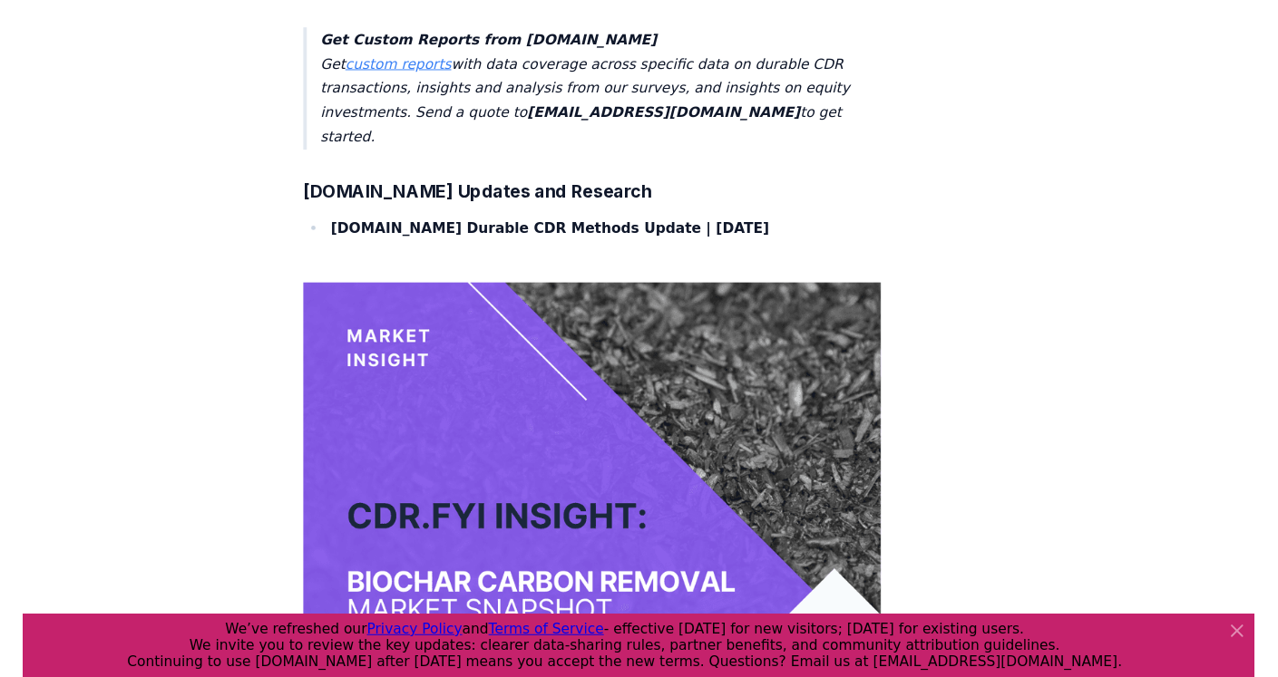
scroll to position [5151, 0]
